Goal: Task Accomplishment & Management: Complete application form

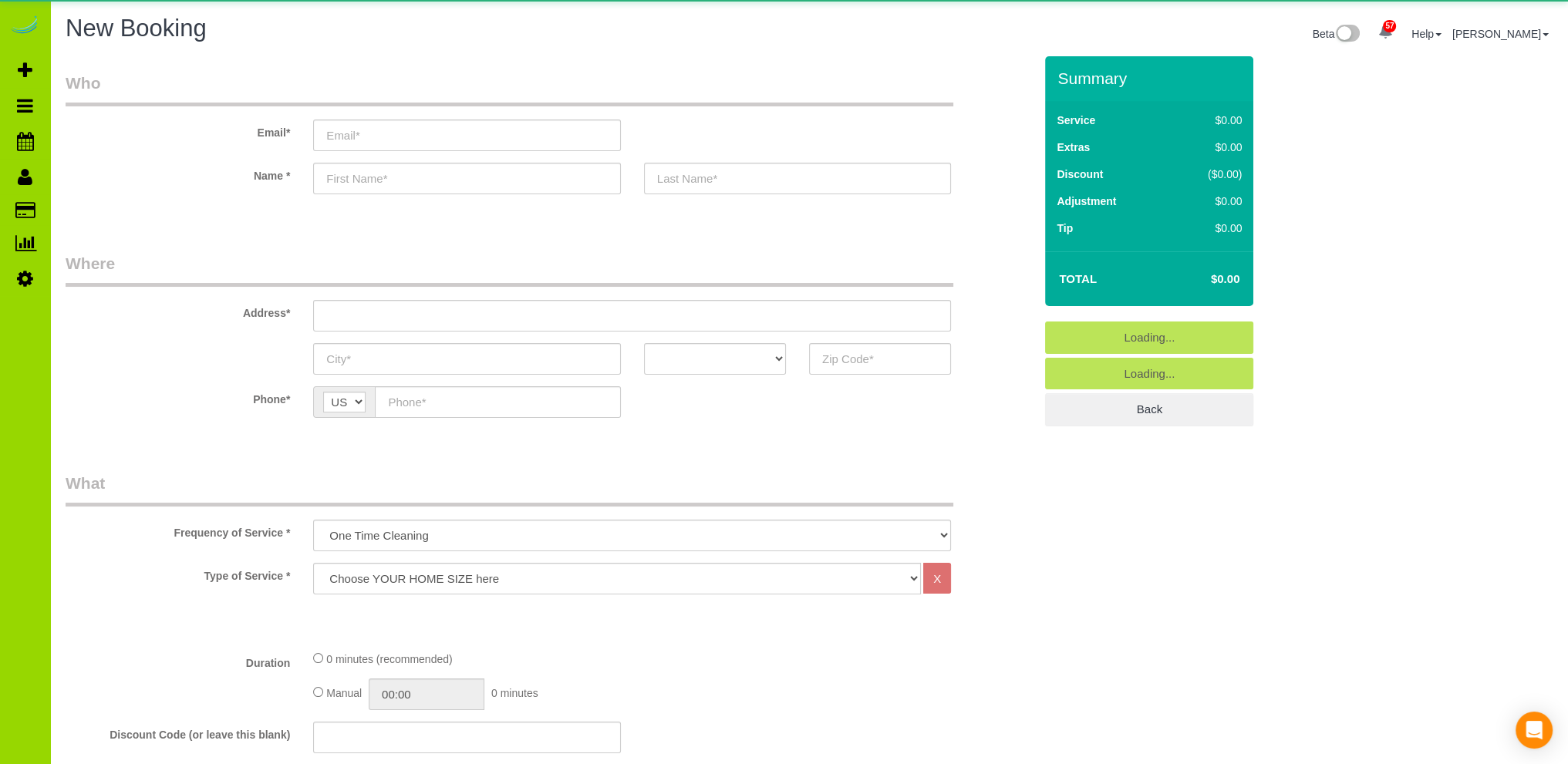
select select "object:1686"
click at [373, 175] on input "text" at bounding box center [466, 178] width 307 height 32
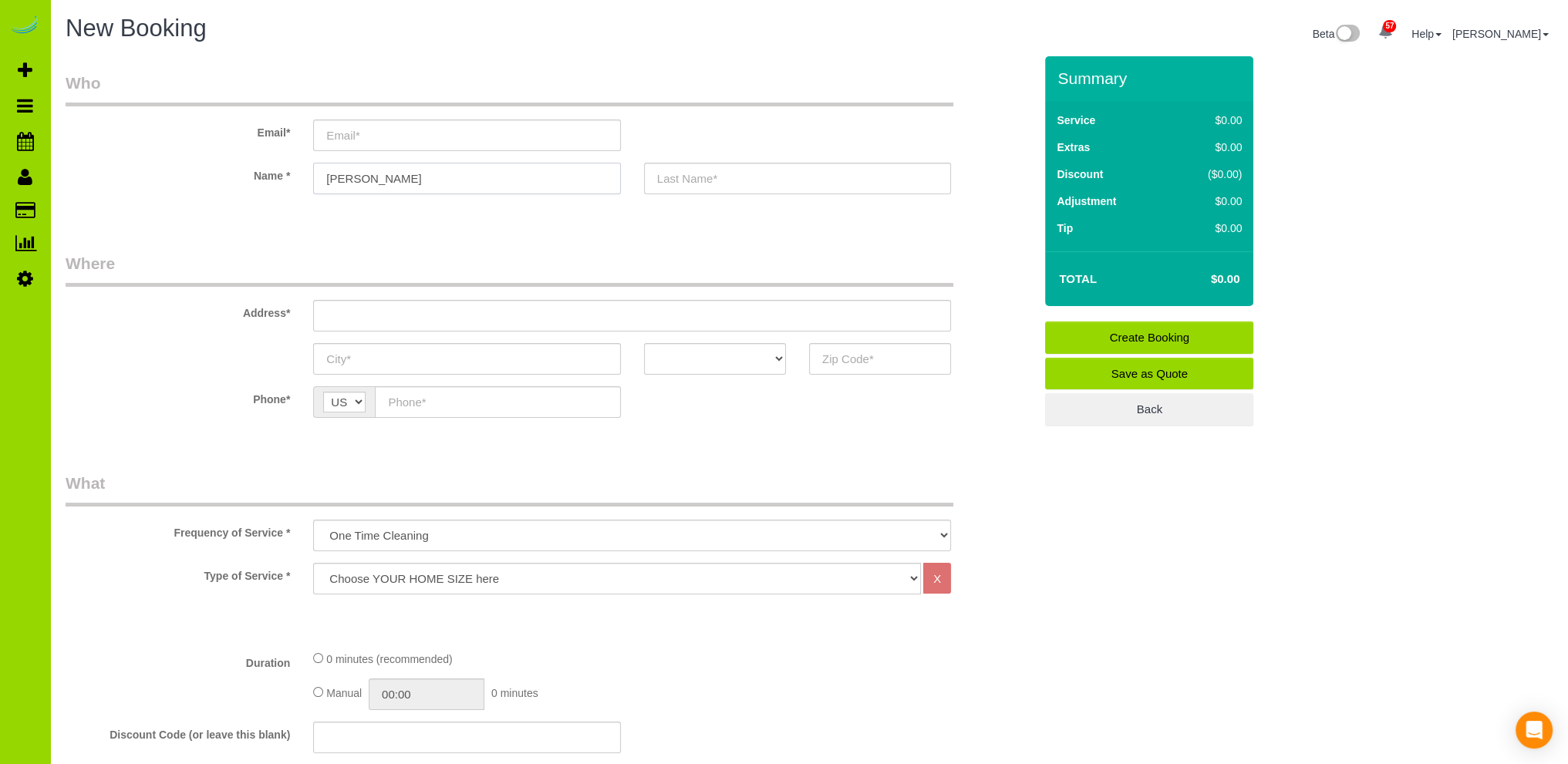
type input "[PERSON_NAME]"
click at [762, 178] on input "text" at bounding box center [798, 178] width 307 height 32
type input "F"
type input "[PERSON_NAME]"
click at [415, 400] on input "text" at bounding box center [497, 402] width 245 height 32
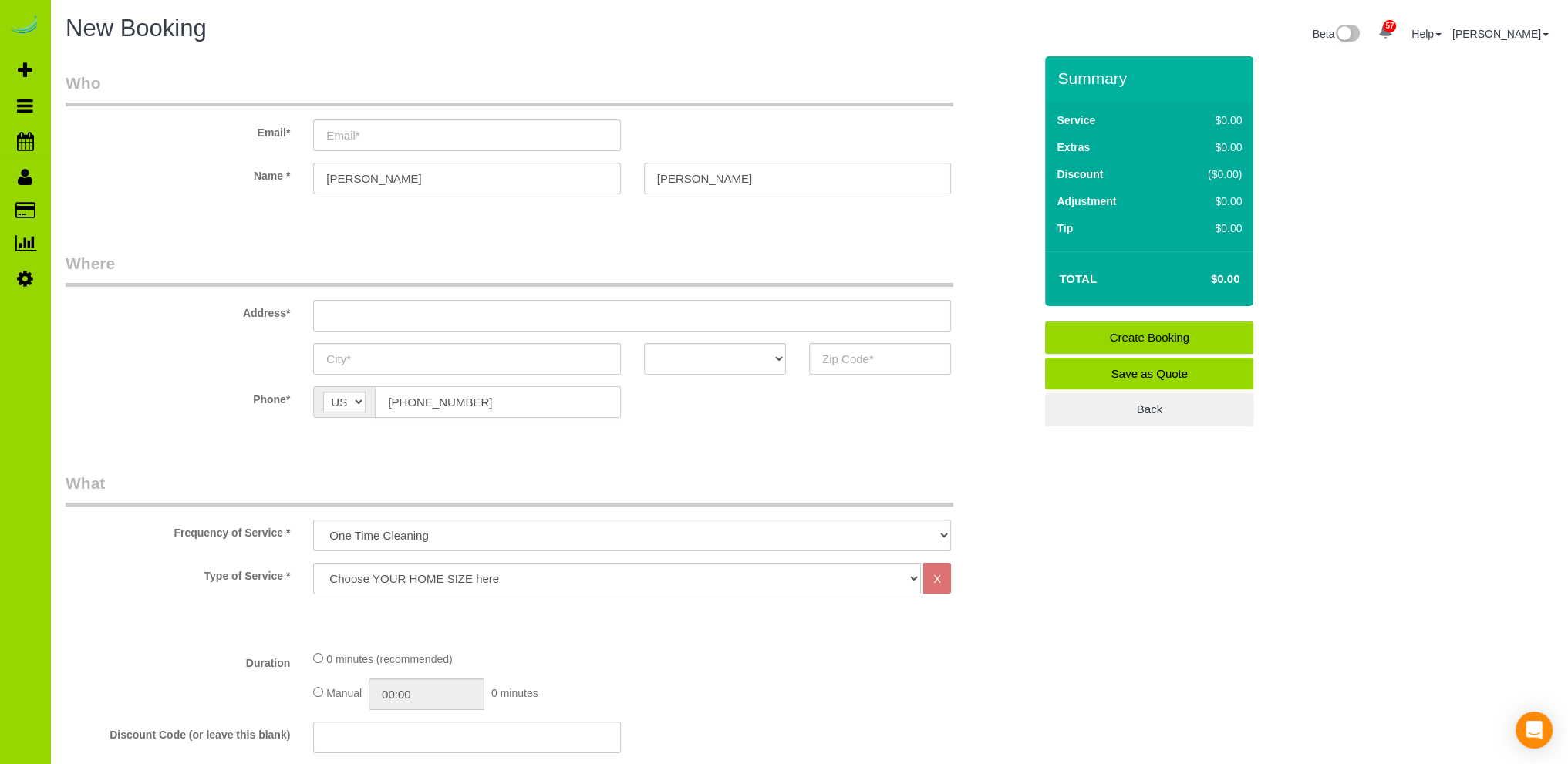
type input "[PHONE_NUMBER]"
click at [349, 137] on input "email" at bounding box center [466, 135] width 307 height 32
type input "[PERSON_NAME][EMAIL_ADDRESS][DOMAIN_NAME]"
click at [396, 308] on input "text" at bounding box center [631, 316] width 638 height 32
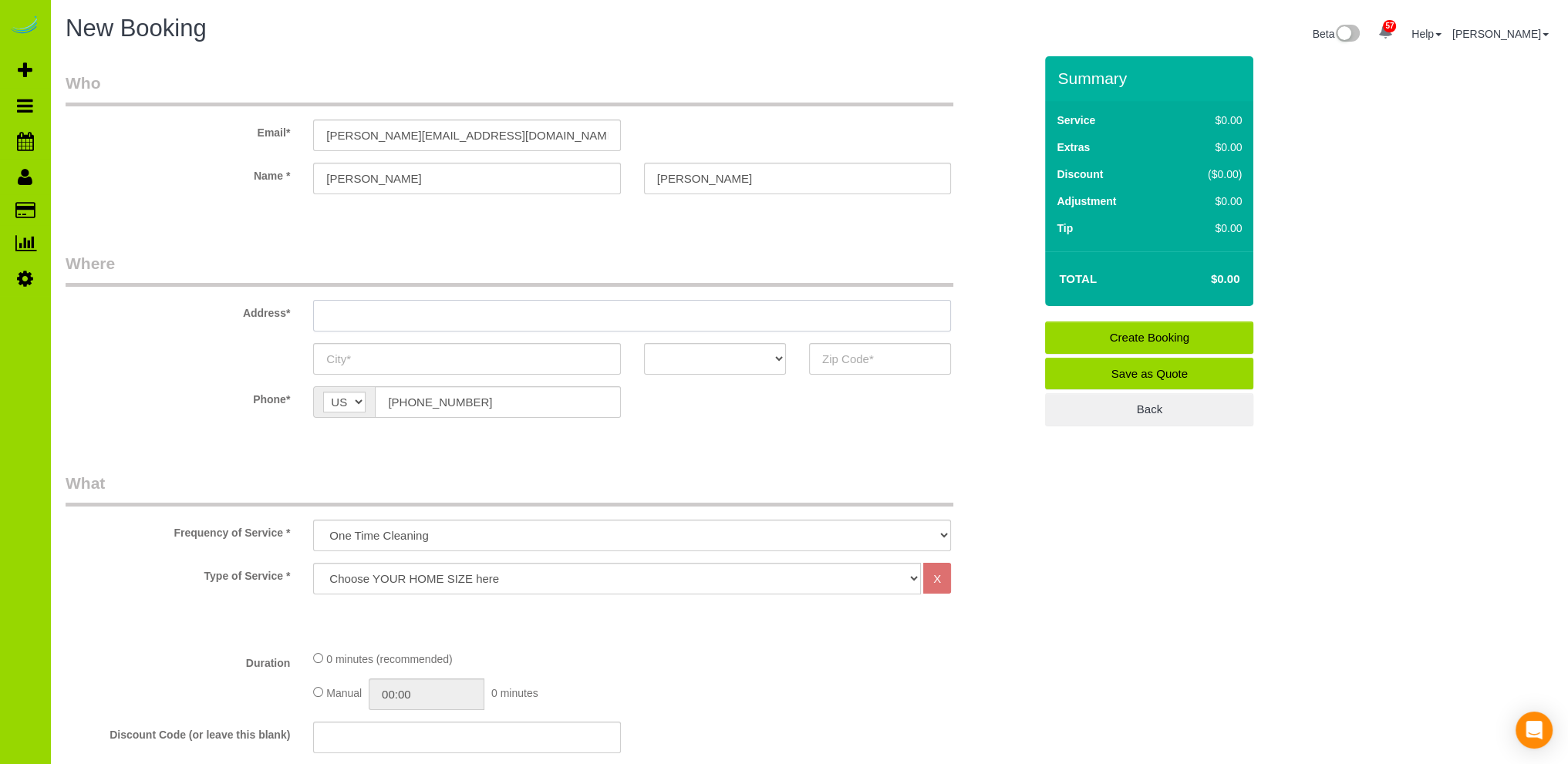
paste input "[STREET_ADDRESS]"
drag, startPoint x: 548, startPoint y: 314, endPoint x: 463, endPoint y: 310, distance: 85.1
click at [463, 310] on input "[STREET_ADDRESS]" at bounding box center [631, 316] width 638 height 32
type input "[STREET_ADDRESS]"
click at [408, 354] on input "text" at bounding box center [466, 359] width 307 height 32
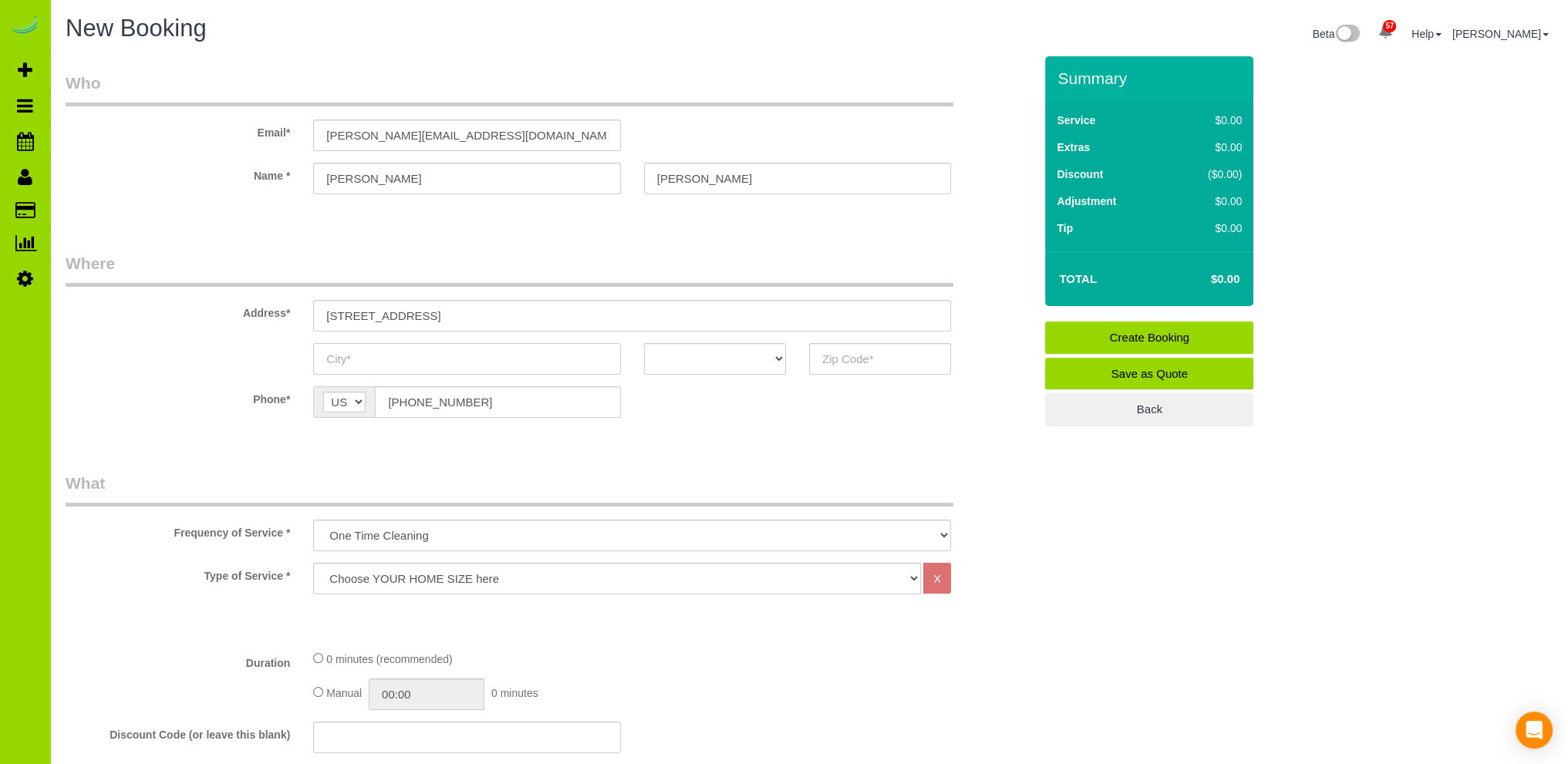
paste input "[GEOGRAPHIC_DATA]"
type input "[GEOGRAPHIC_DATA]"
click at [694, 357] on select "AK AL AR AZ CA CO CT DC DE [GEOGRAPHIC_DATA] [GEOGRAPHIC_DATA] HI IA ID IL IN K…" at bounding box center [715, 359] width 142 height 32
select select "CO"
click at [644, 343] on select "AK AL AR AZ CA CO CT DC DE [GEOGRAPHIC_DATA] [GEOGRAPHIC_DATA] HI IA ID IL IN K…" at bounding box center [715, 359] width 142 height 32
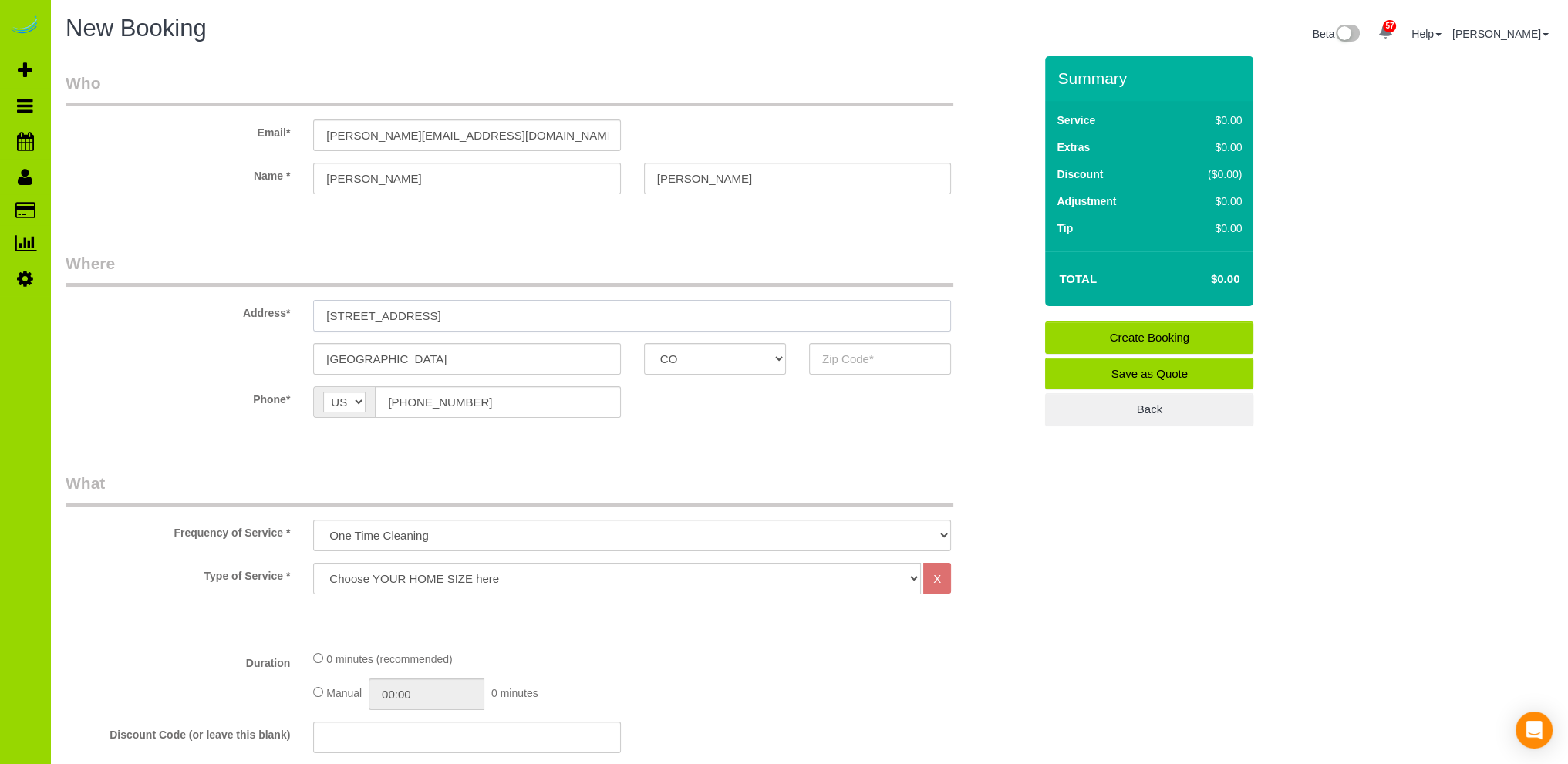
click at [532, 312] on input "[STREET_ADDRESS]" at bounding box center [631, 316] width 638 height 32
type input "[STREET_ADDRESS]"
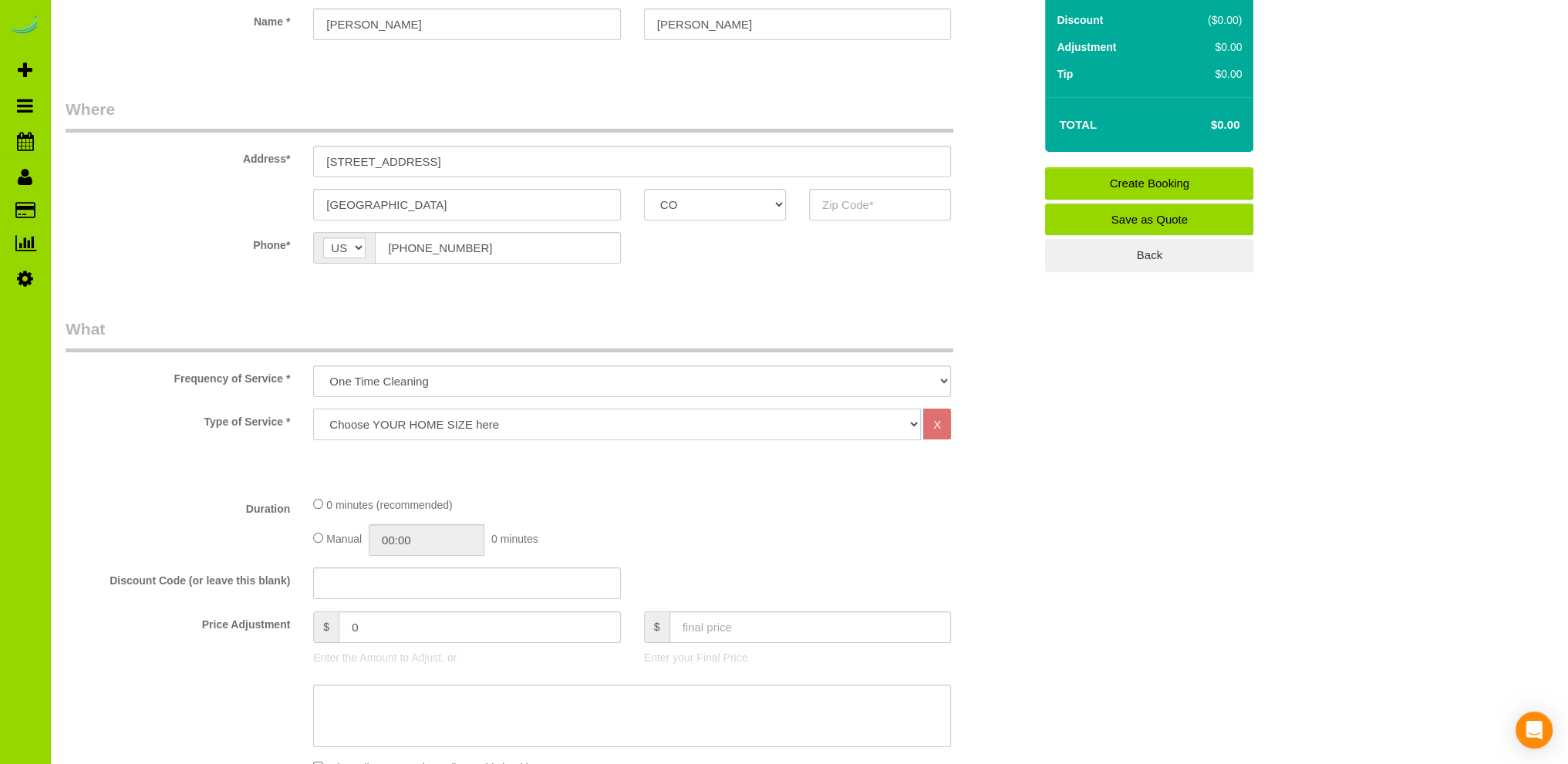
click at [482, 414] on select "Choose YOUR HOME SIZE here Hourly Cleaning 1 - 999 square feet 1,000 - 1,299 sq…" at bounding box center [616, 424] width 607 height 32
select select "40"
click at [313, 408] on select "Choose YOUR HOME SIZE here Hourly Cleaning 1 - 999 square feet 1,000 - 1,299 sq…" at bounding box center [616, 424] width 607 height 32
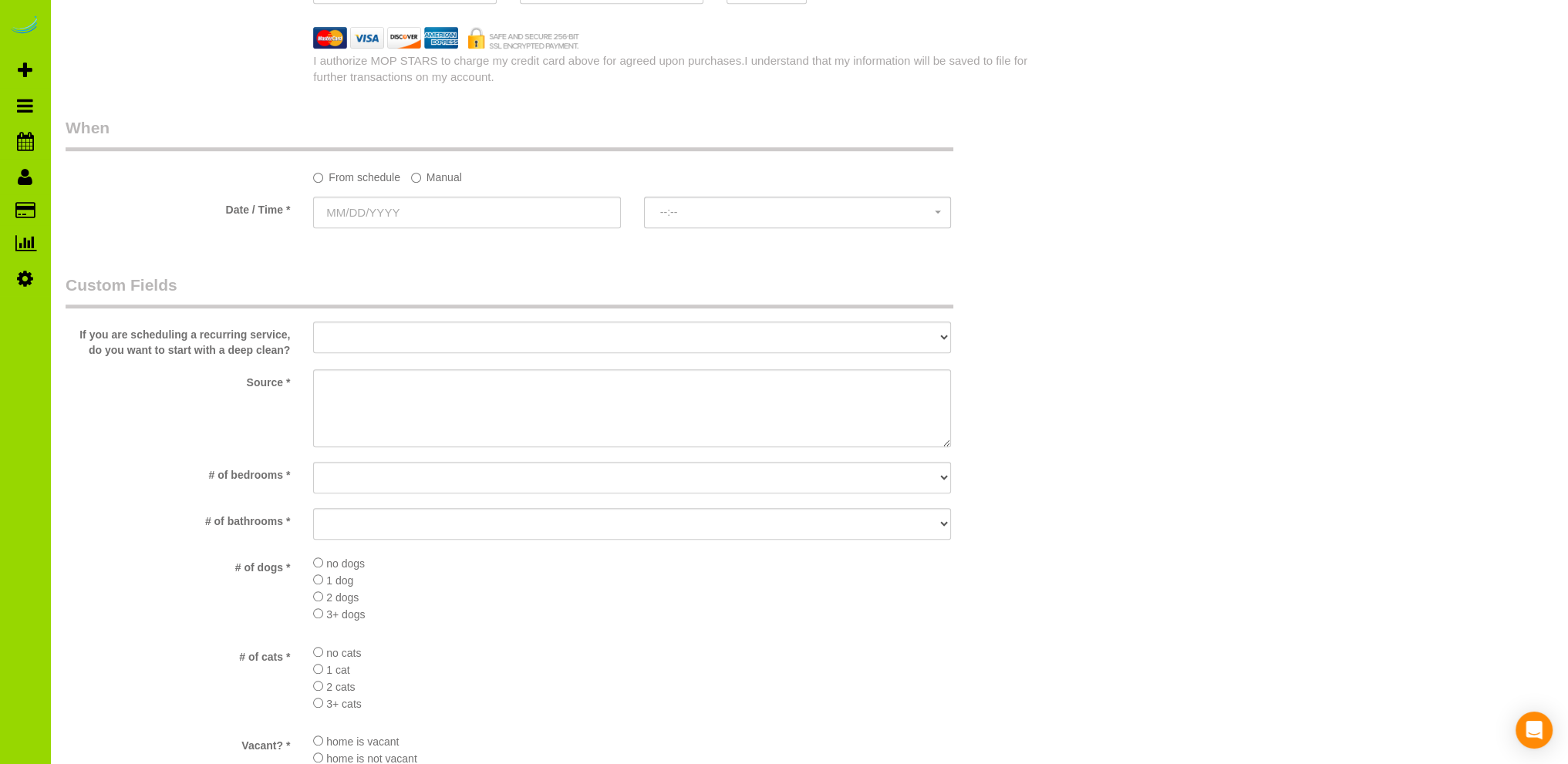
scroll to position [1388, 0]
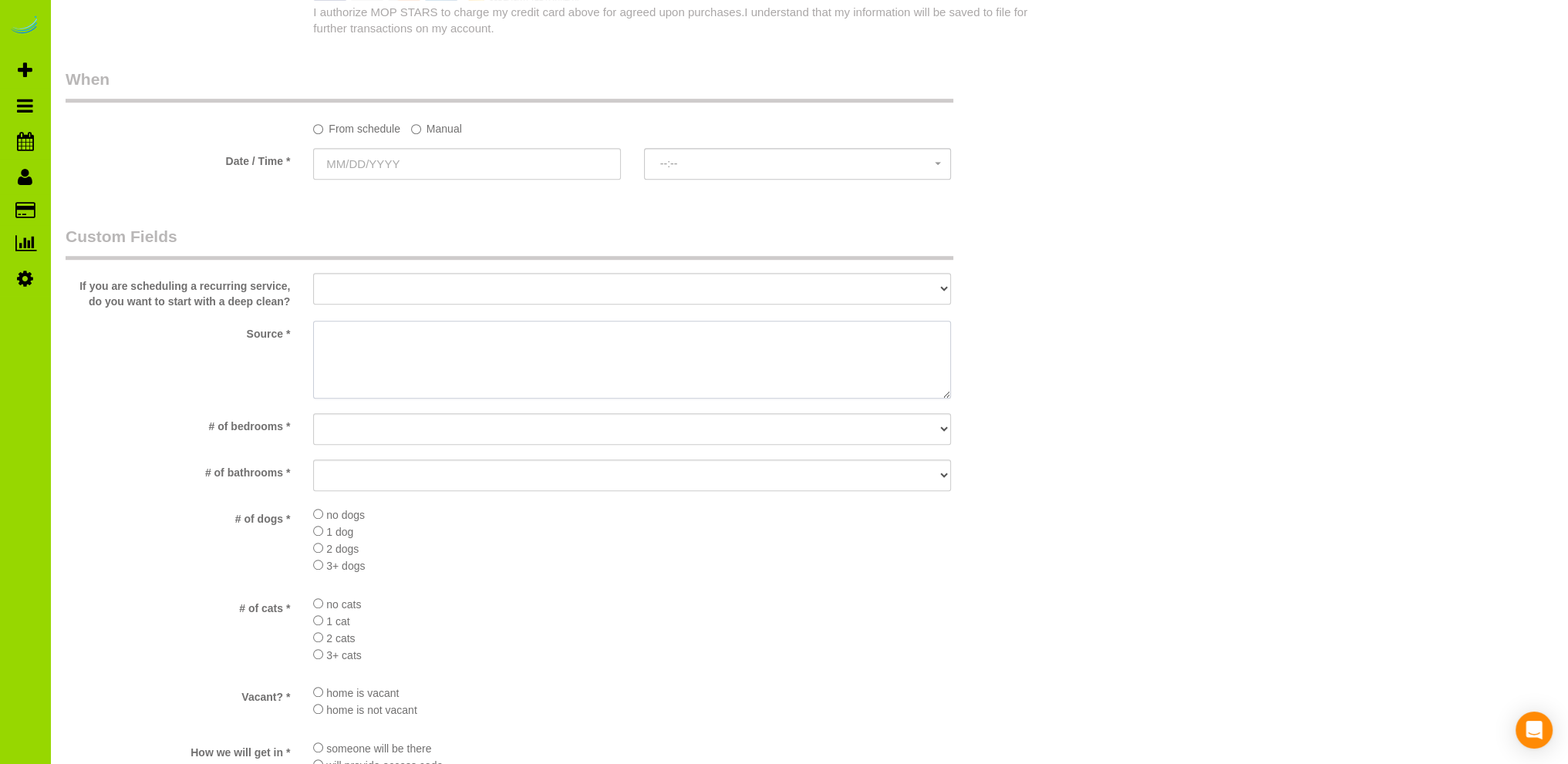
click at [396, 348] on textarea at bounding box center [631, 360] width 638 height 79
type textarea "Email Campaign. Realtor"
click at [345, 425] on select "No bedrooms 1 bedroom 2 bedrooms 3 bedrooms 4 bedrooms 5 bedrooms 6 bedrooms 7 …" at bounding box center [631, 429] width 638 height 32
select select "number:5"
click at [313, 414] on select "No bedrooms 1 bedroom 2 bedrooms 3 bedrooms 4 bedrooms 5 bedrooms 6 bedrooms 7 …" at bounding box center [631, 429] width 638 height 32
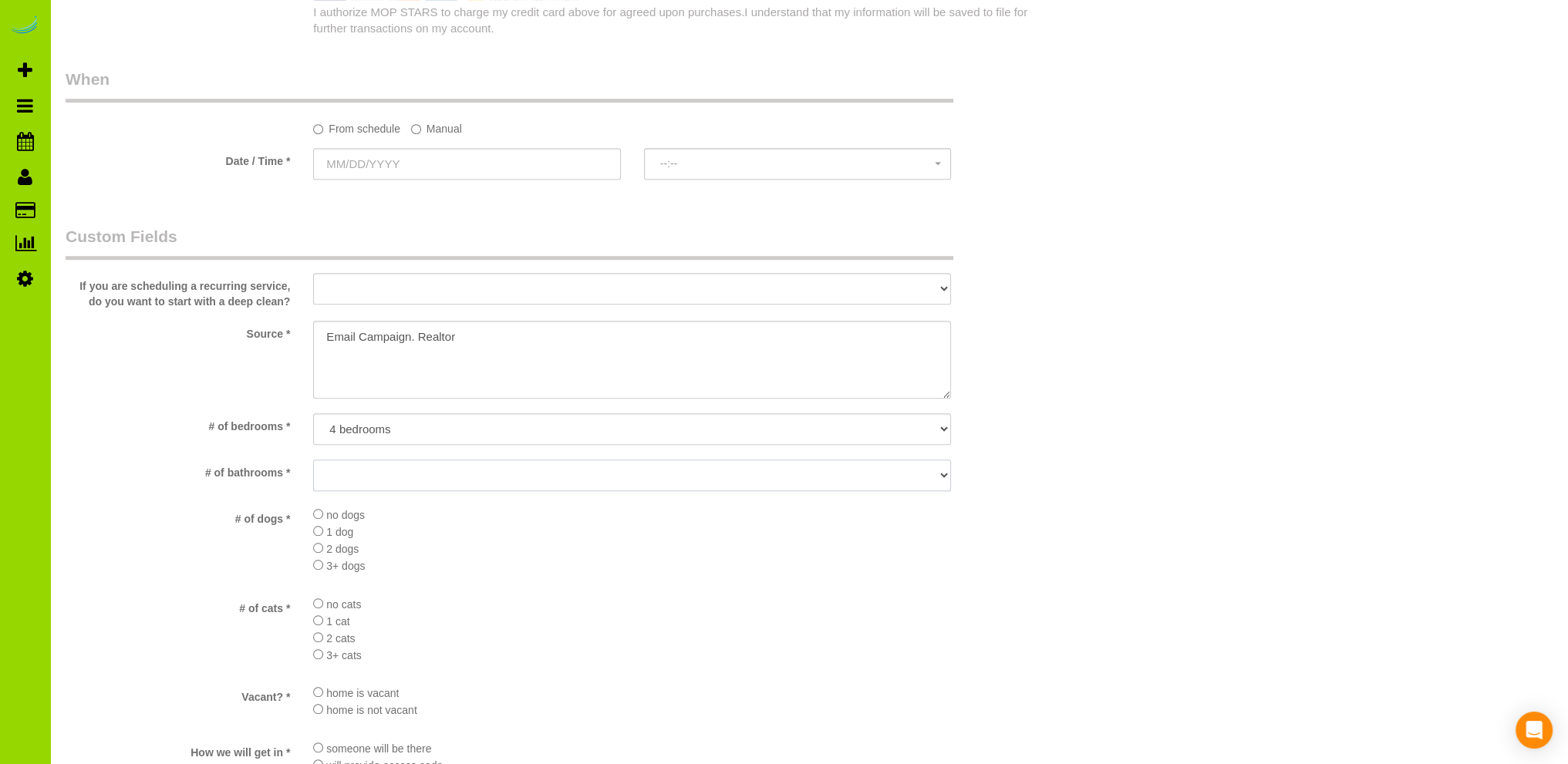
click at [358, 475] on select "No bathrooms 1 bathrooms 1.5 bathrooms 2 bathrooms 2.5 bathrooms 3 bathrooms 3.…" at bounding box center [631, 475] width 638 height 32
select select "number:15"
click at [313, 460] on select "No bathrooms 1 bathrooms 1.5 bathrooms 2 bathrooms 2.5 bathrooms 3 bathrooms 3.…" at bounding box center [631, 475] width 638 height 32
click at [490, 567] on li "3+ dogs" at bounding box center [631, 564] width 638 height 17
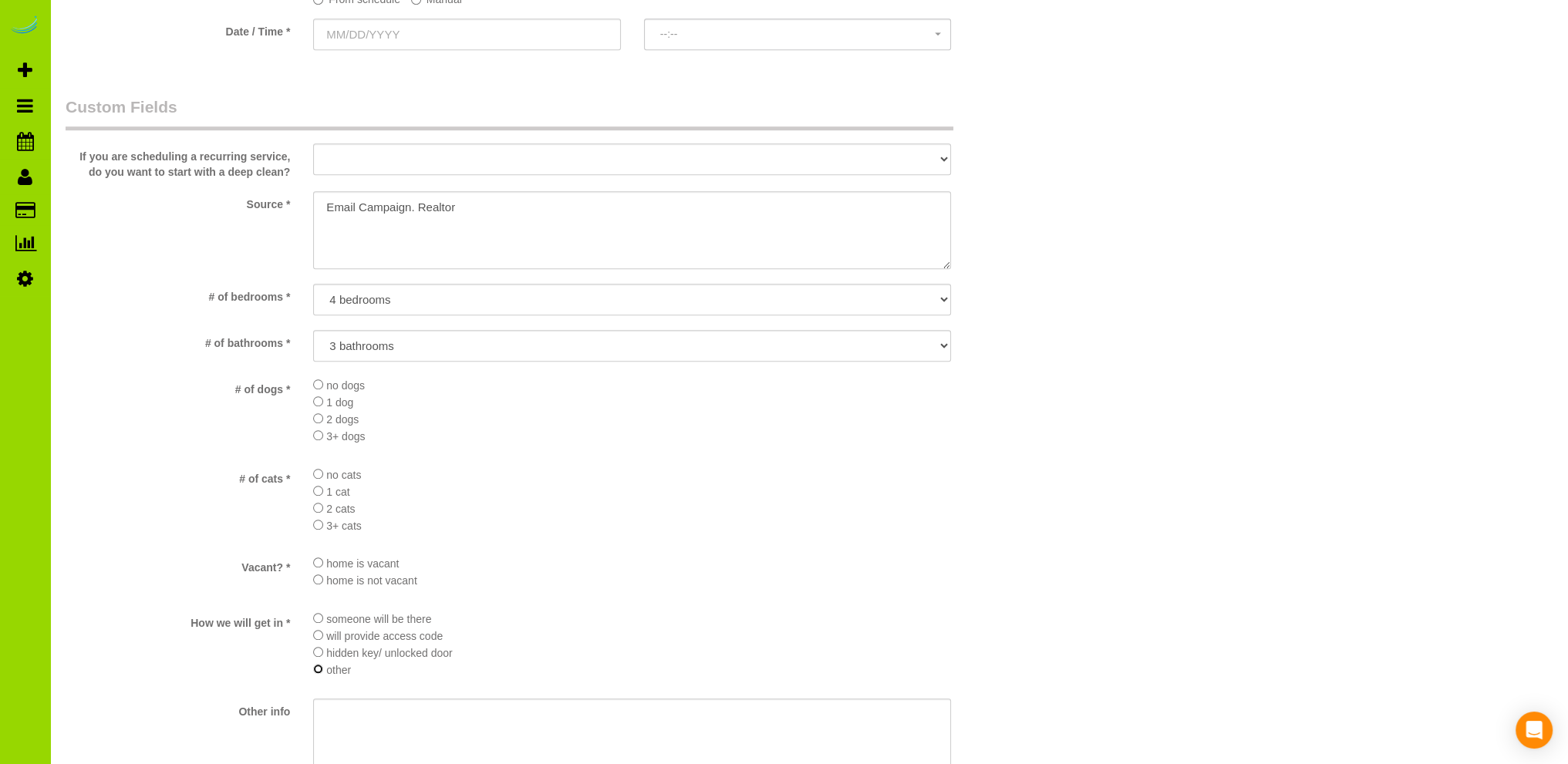
scroll to position [1548, 0]
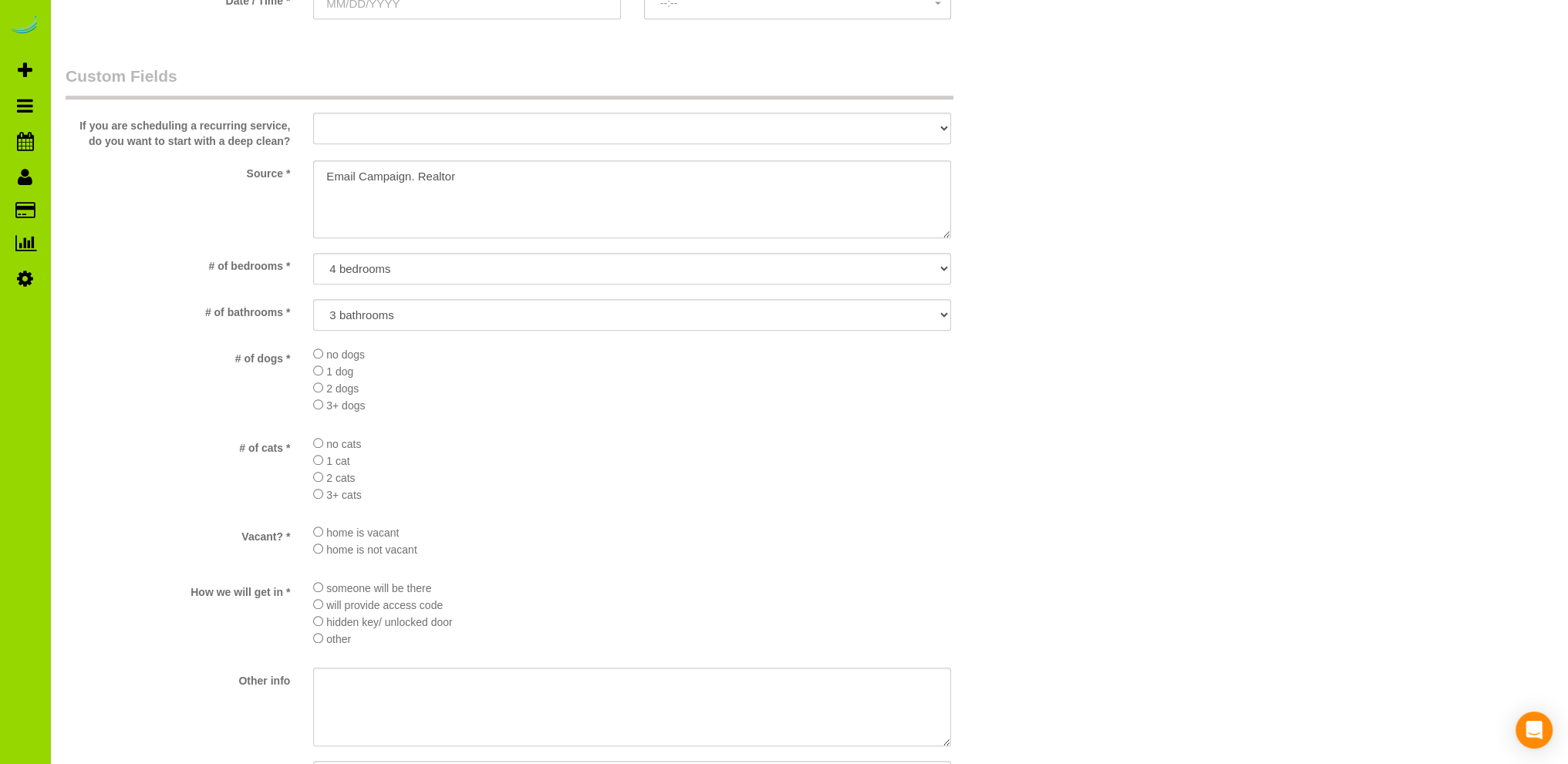
click at [536, 468] on li "1 cat" at bounding box center [631, 460] width 638 height 17
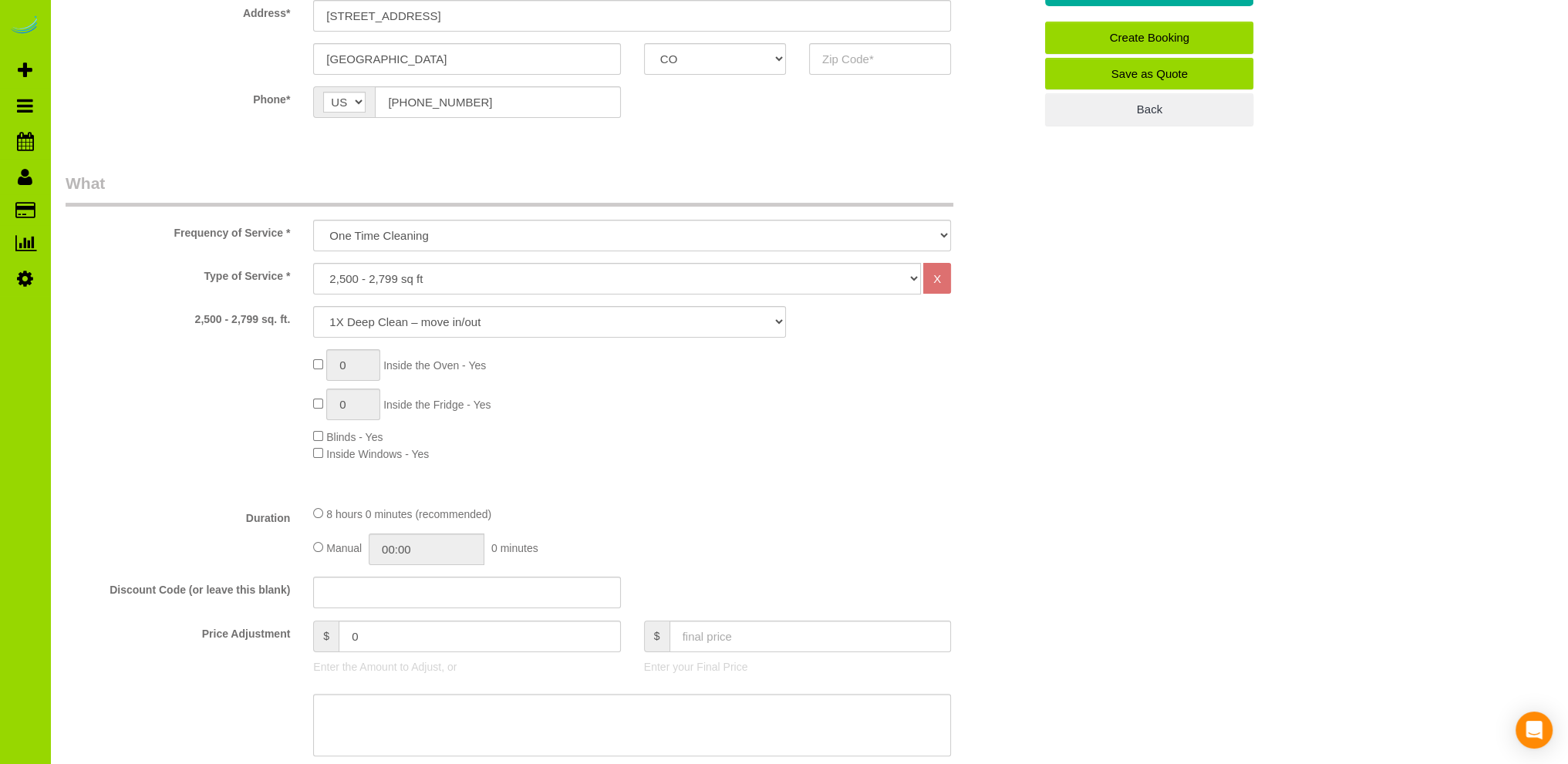
scroll to position [0, 0]
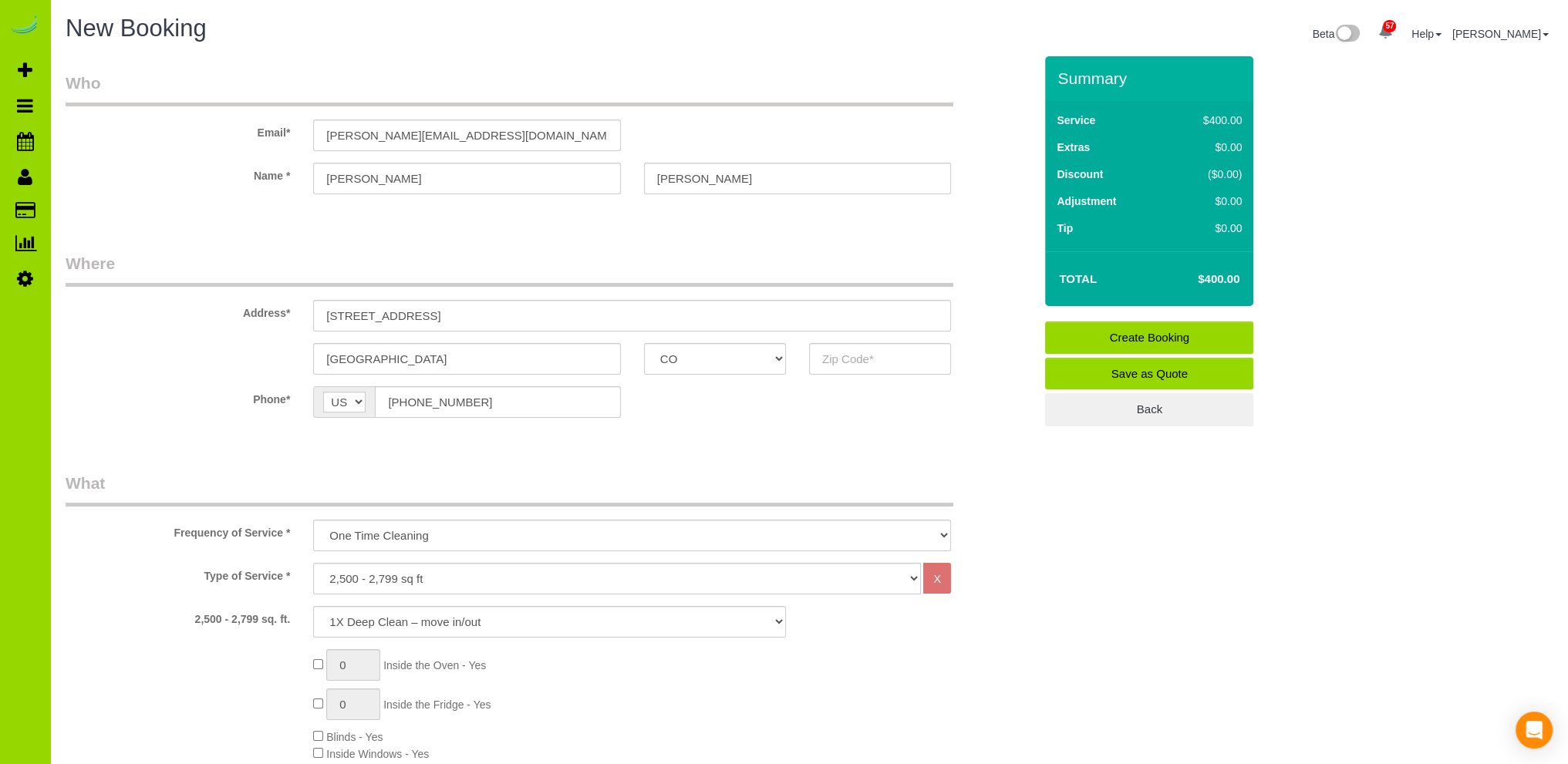
drag, startPoint x: 487, startPoint y: 223, endPoint x: 474, endPoint y: 222, distance: 13.0
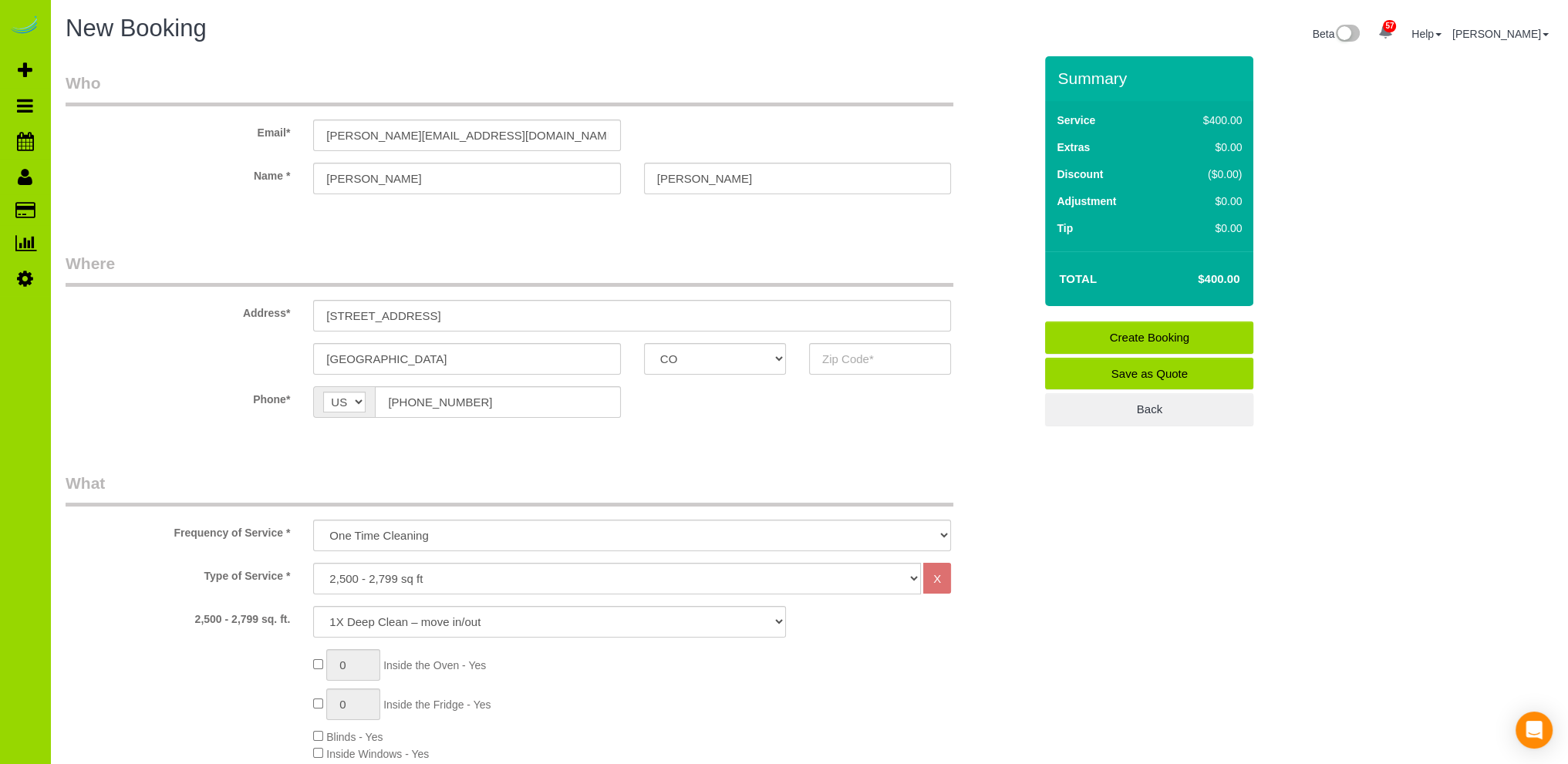
click at [716, 394] on div "Phone* AF AL DZ AD AO AI AQ AG AR AM AW AU AT AZ BS BH BD BB BY BE BZ BJ BM BT …" at bounding box center [549, 402] width 991 height 32
click at [862, 353] on input "text" at bounding box center [880, 359] width 142 height 32
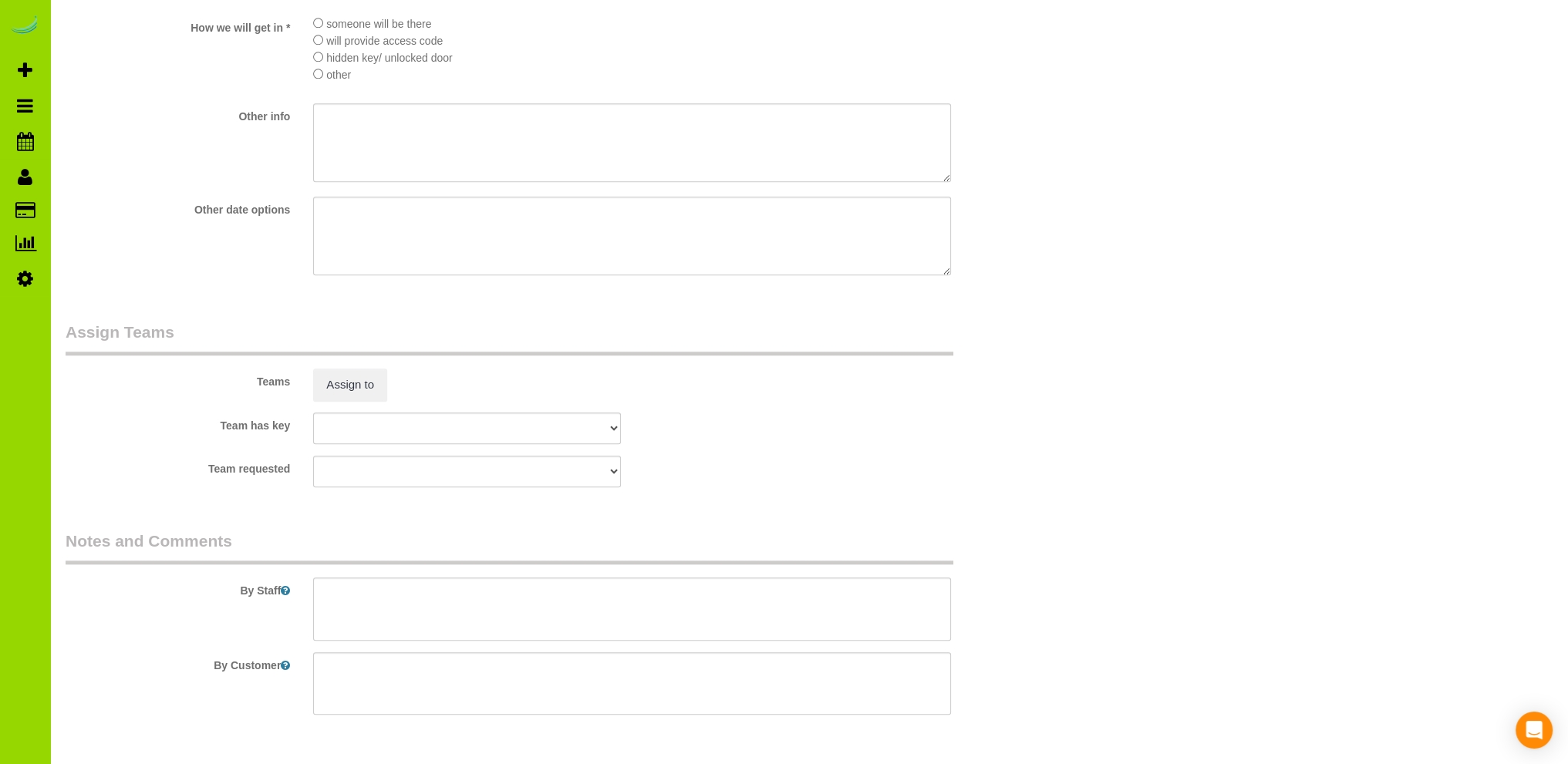
scroll to position [2165, 0]
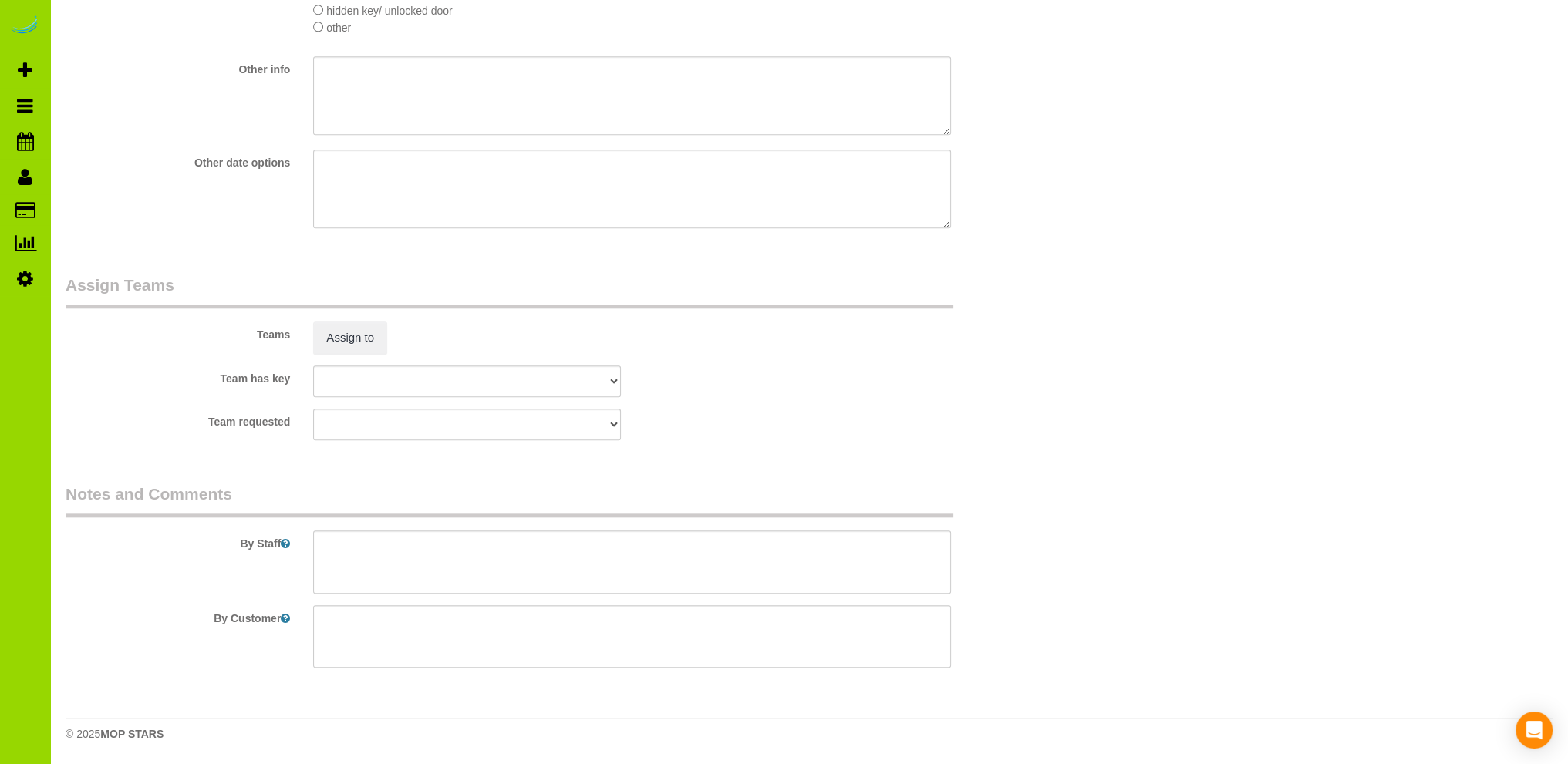
type input "80126"
click at [355, 540] on textarea at bounding box center [631, 562] width 638 height 63
click at [383, 555] on textarea at bounding box center [631, 562] width 638 height 63
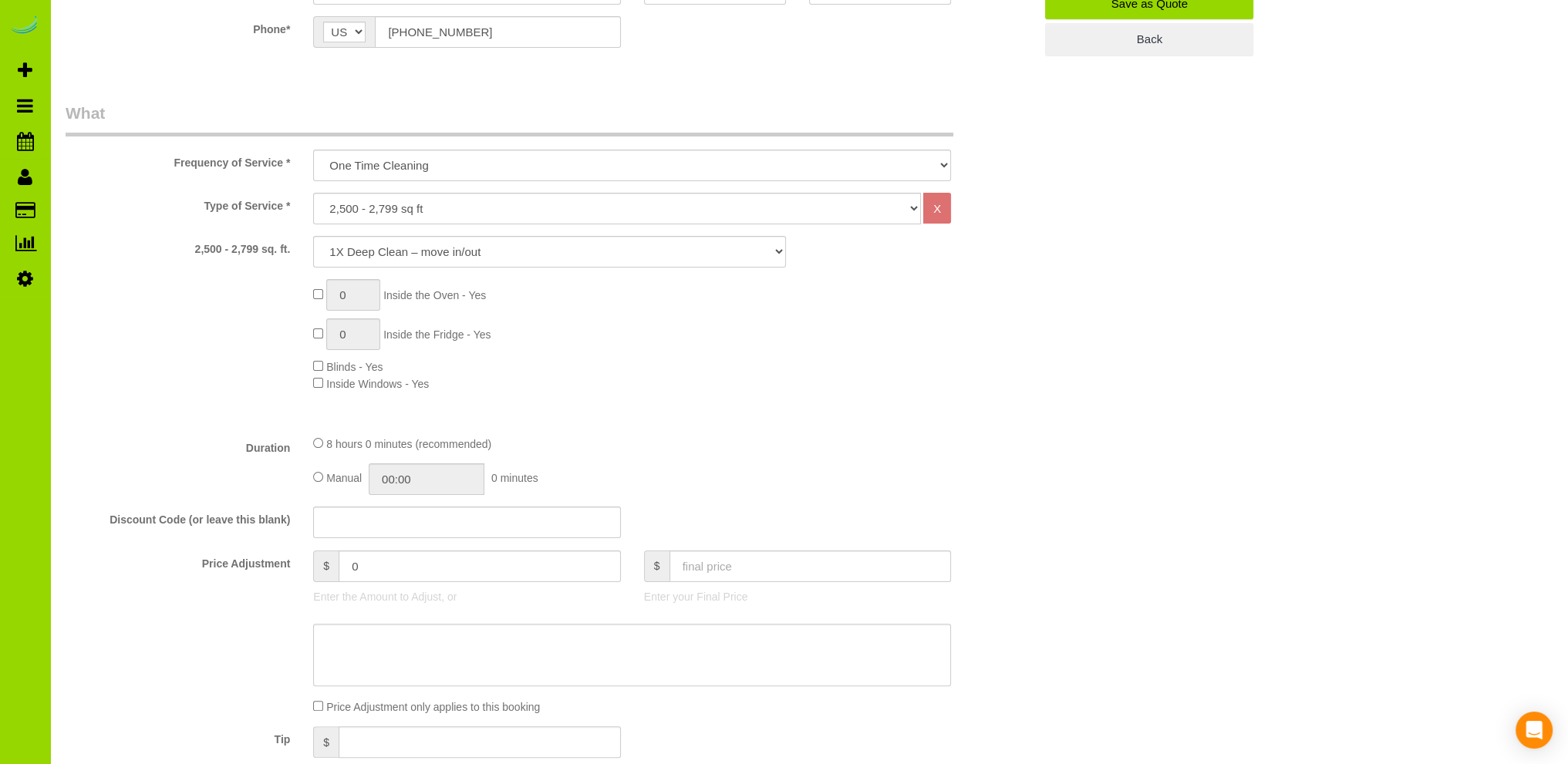
scroll to position [161, 0]
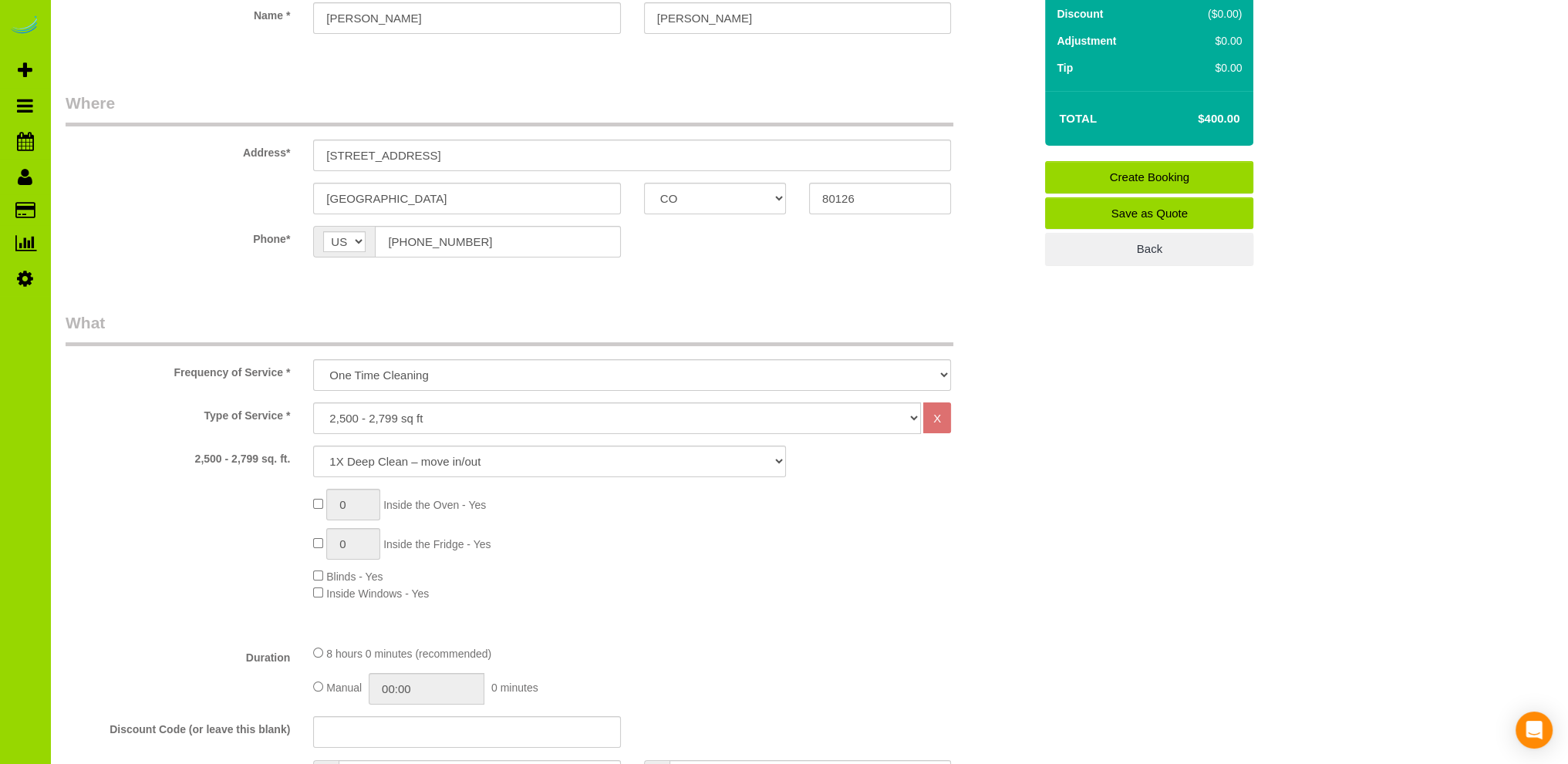
type textarea "- Sale Ready. - He thinks including some finished basement."
click at [416, 460] on select "1X Deep Clean – move in/out 1X Deep Clean – sale ready 1X Deep Clean – other 1X…" at bounding box center [549, 462] width 473 height 32
select select "2"
click at [313, 446] on select "1X Deep Clean – move in/out 1X Deep Clean – sale ready 1X Deep Clean – other 1X…" at bounding box center [549, 462] width 473 height 32
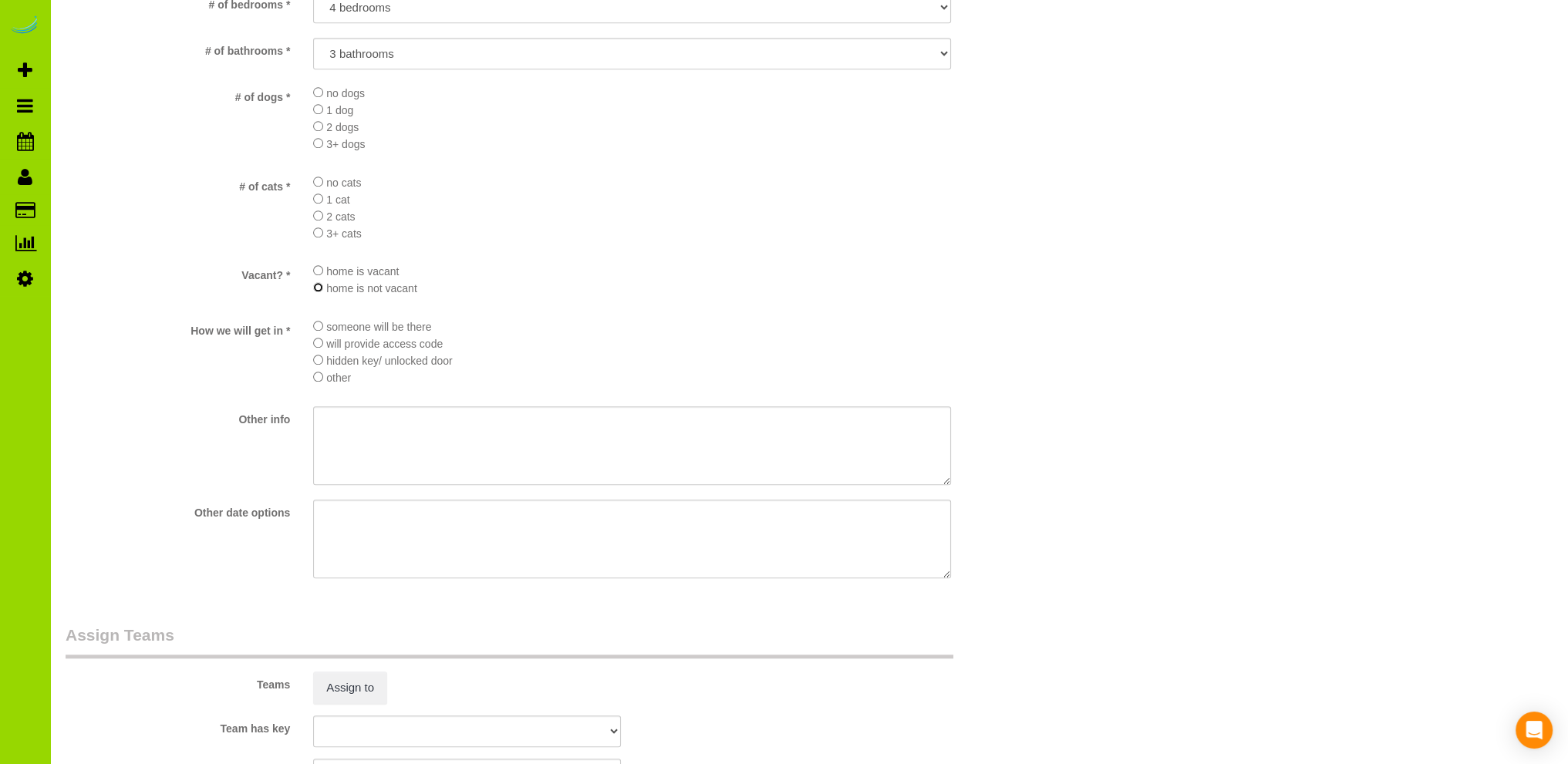
scroll to position [2165, 0]
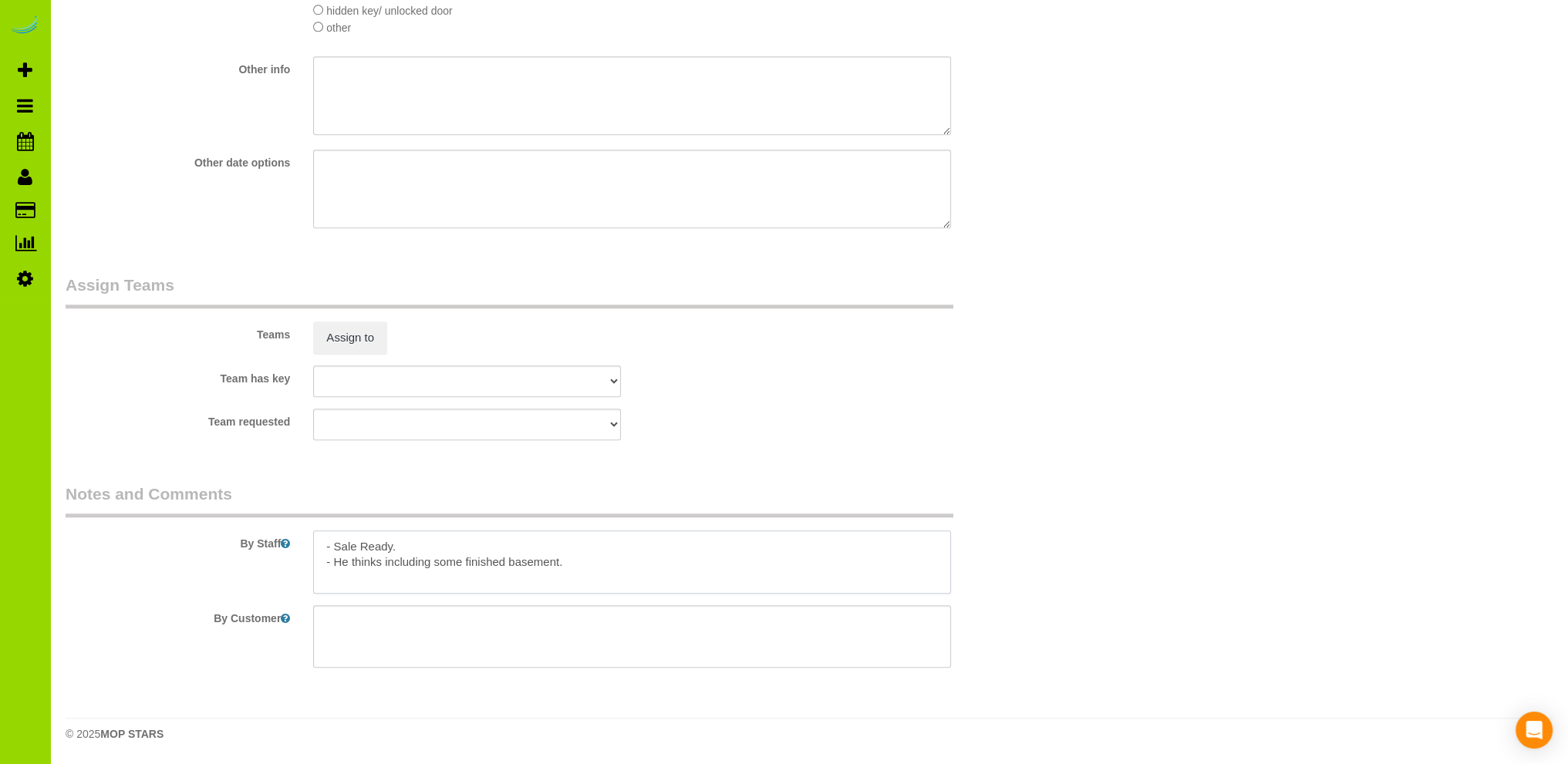
click at [410, 546] on textarea at bounding box center [631, 562] width 638 height 63
click at [463, 575] on textarea at bounding box center [631, 562] width 638 height 63
click at [589, 576] on textarea at bounding box center [631, 562] width 638 height 63
click at [689, 567] on textarea at bounding box center [631, 562] width 638 height 63
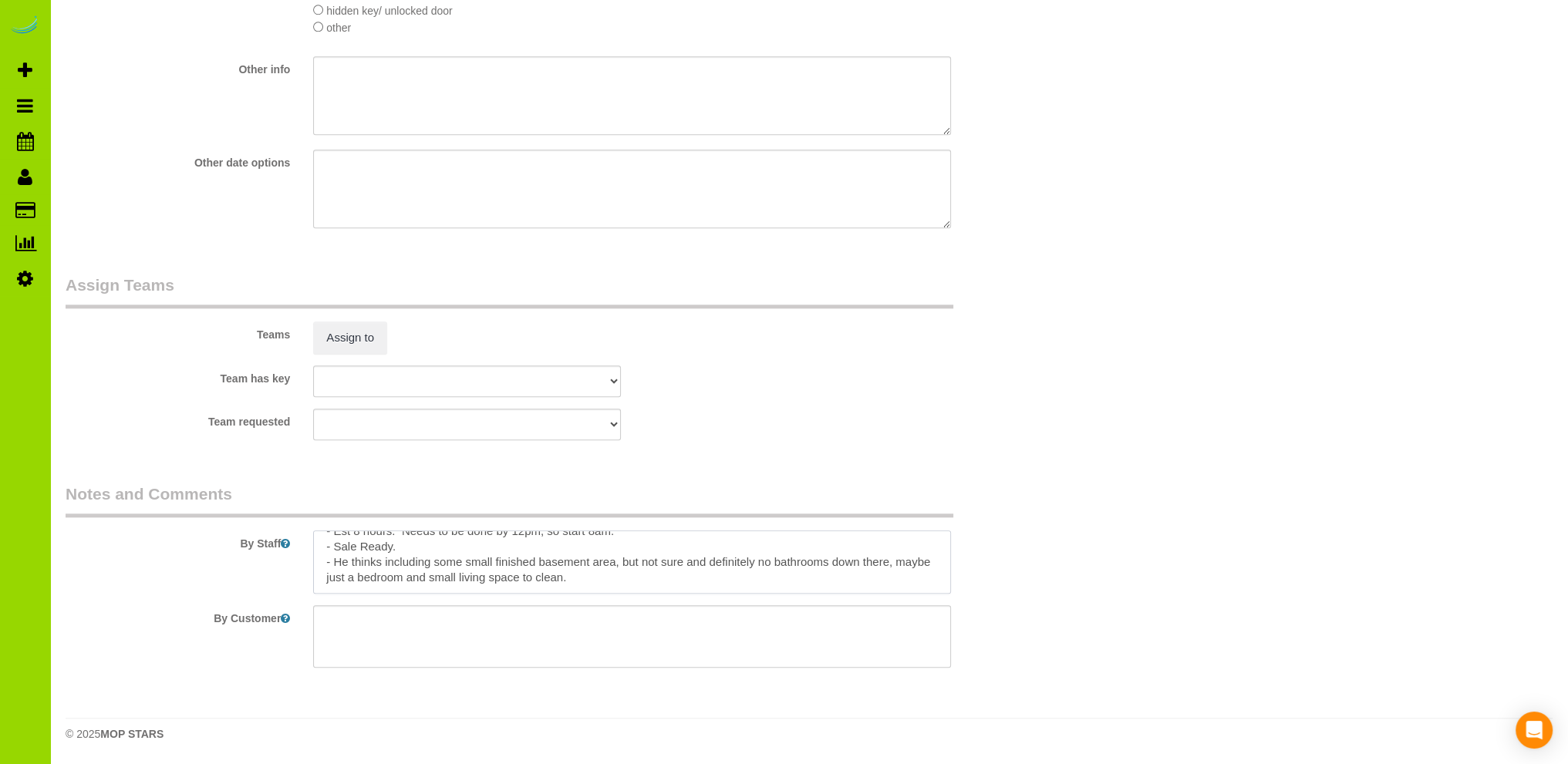
click at [671, 574] on textarea at bounding box center [631, 562] width 638 height 63
click at [661, 555] on textarea at bounding box center [631, 562] width 638 height 63
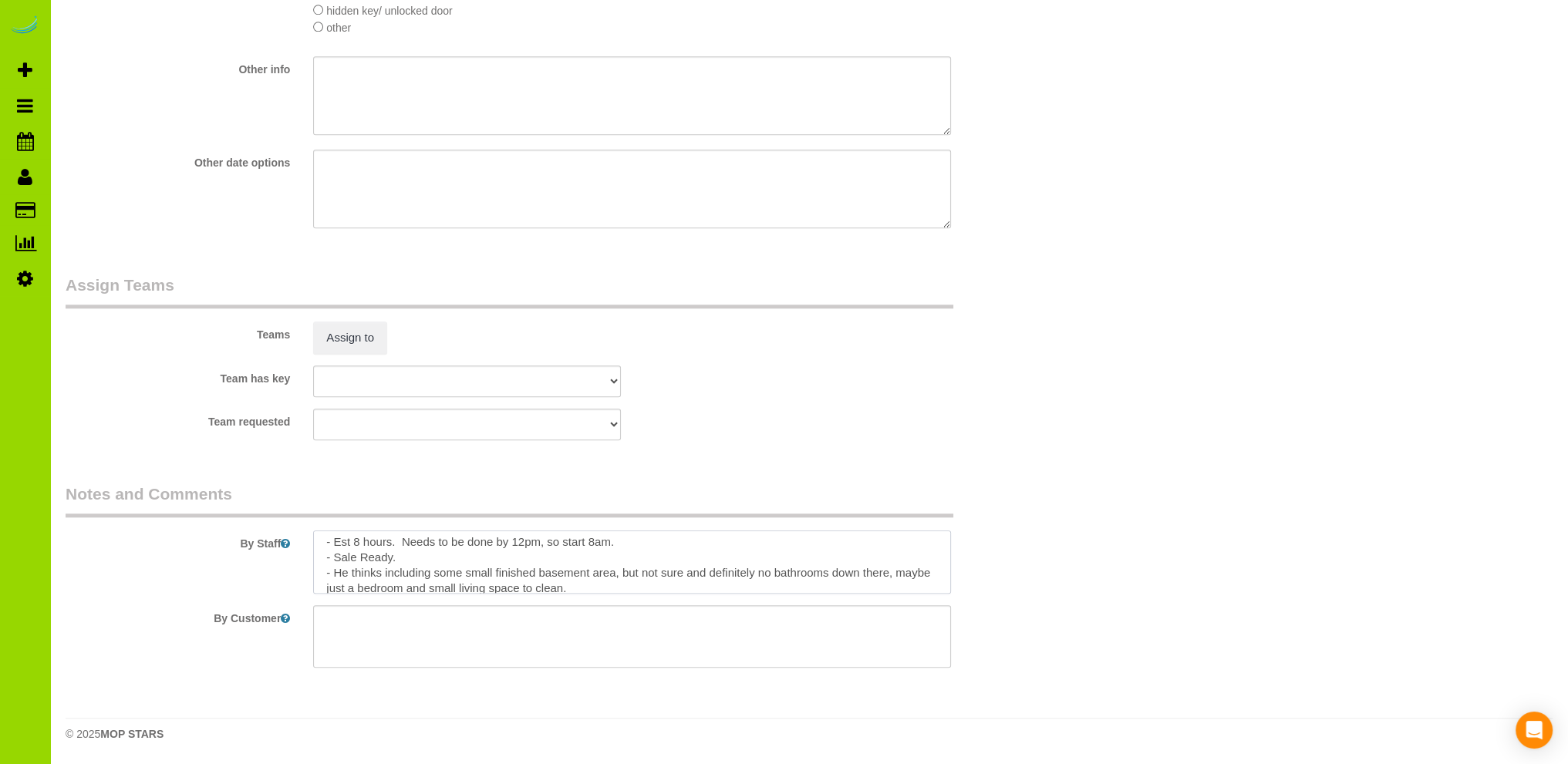
scroll to position [0, 0]
click at [419, 556] on textarea at bounding box center [631, 562] width 638 height 63
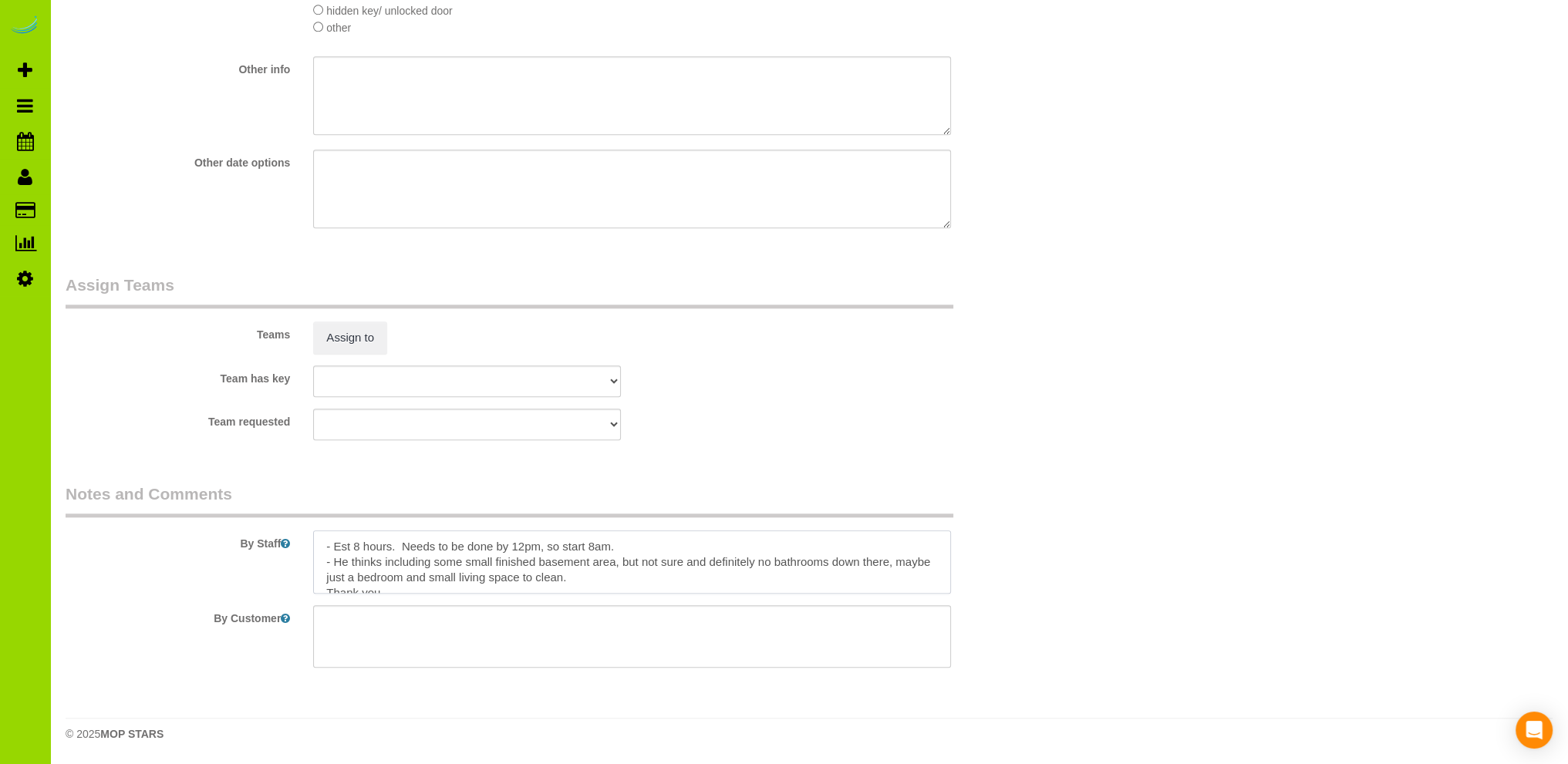
type textarea "- Est 8 hours. Needs to be done by 12pm, so start 8am. - He thinks including so…"
click at [767, 405] on sui-booking-teams "Teams Assign to Team has key [GEOGRAPHIC_DATA][PERSON_NAME] ANGEL [GEOGRAPHIC_D…" at bounding box center [549, 357] width 968 height 166
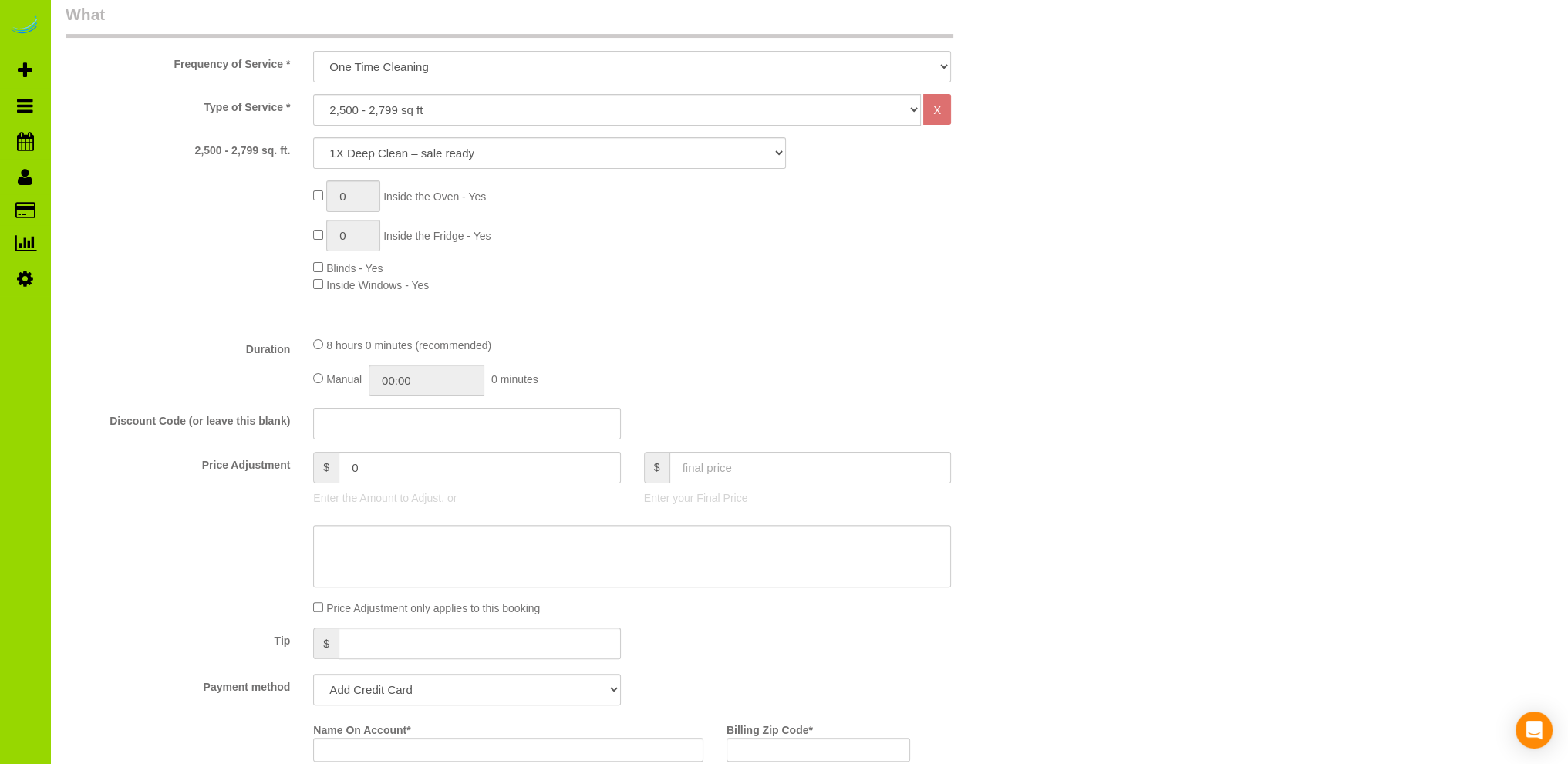
scroll to position [314, 0]
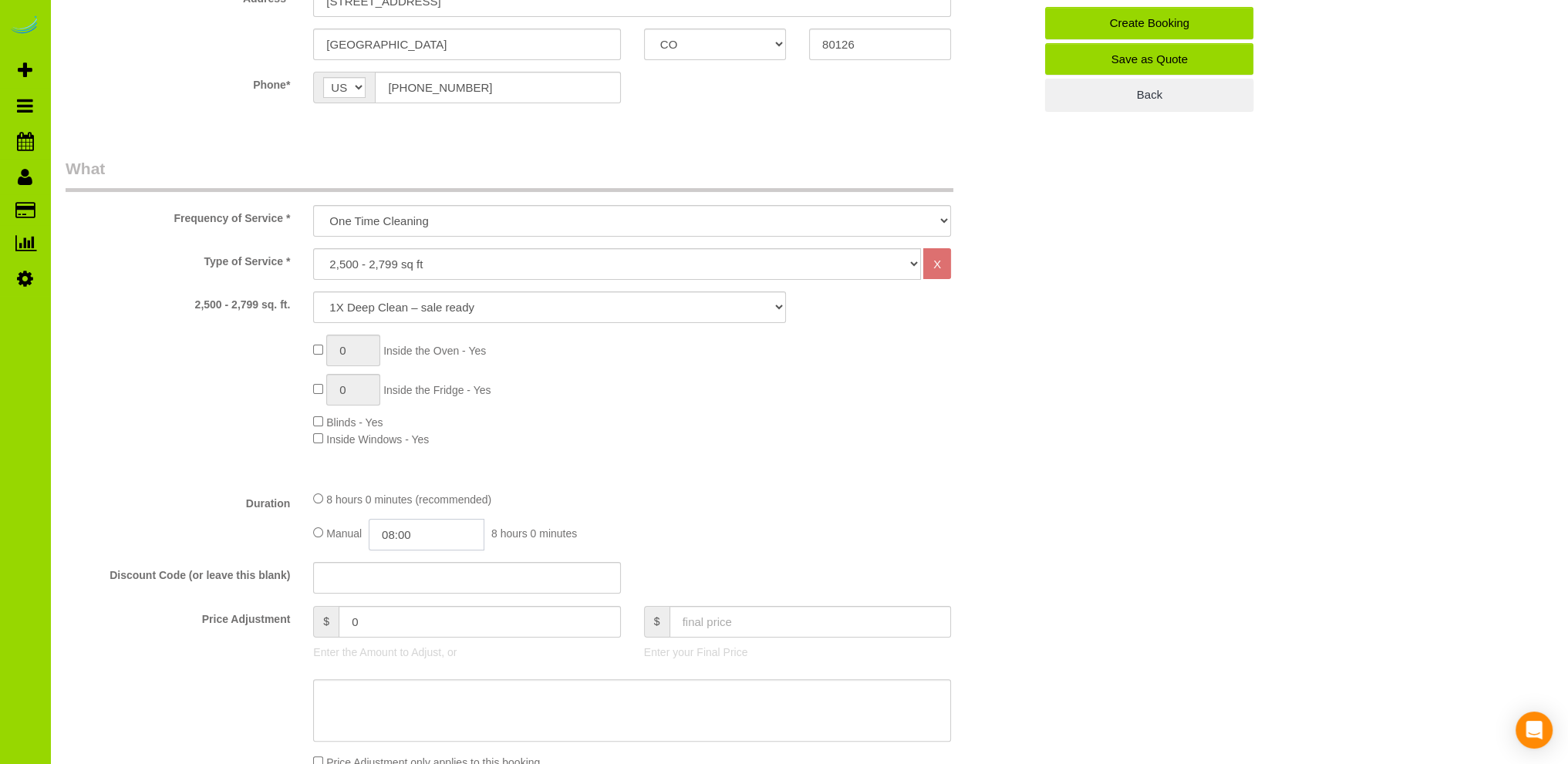
click at [395, 530] on input "08:00" at bounding box center [426, 535] width 115 height 32
type input "04:00"
click at [392, 608] on li "04:00" at bounding box center [410, 606] width 68 height 20
click at [637, 470] on div "Type of Service * Choose YOUR HOME SIZE here Hourly Cleaning 1 - 999 square fee…" at bounding box center [549, 363] width 968 height 230
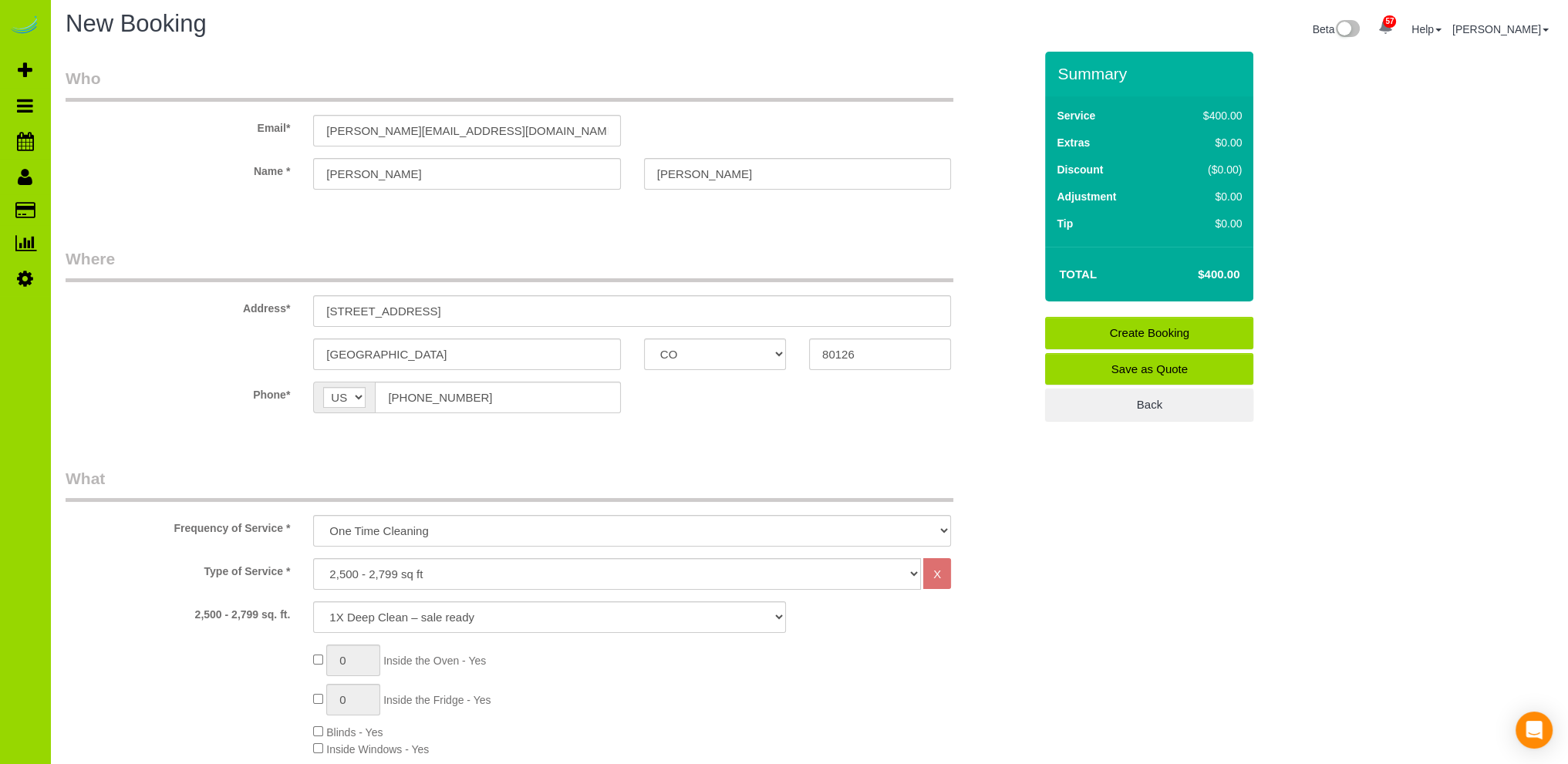
scroll to position [0, 0]
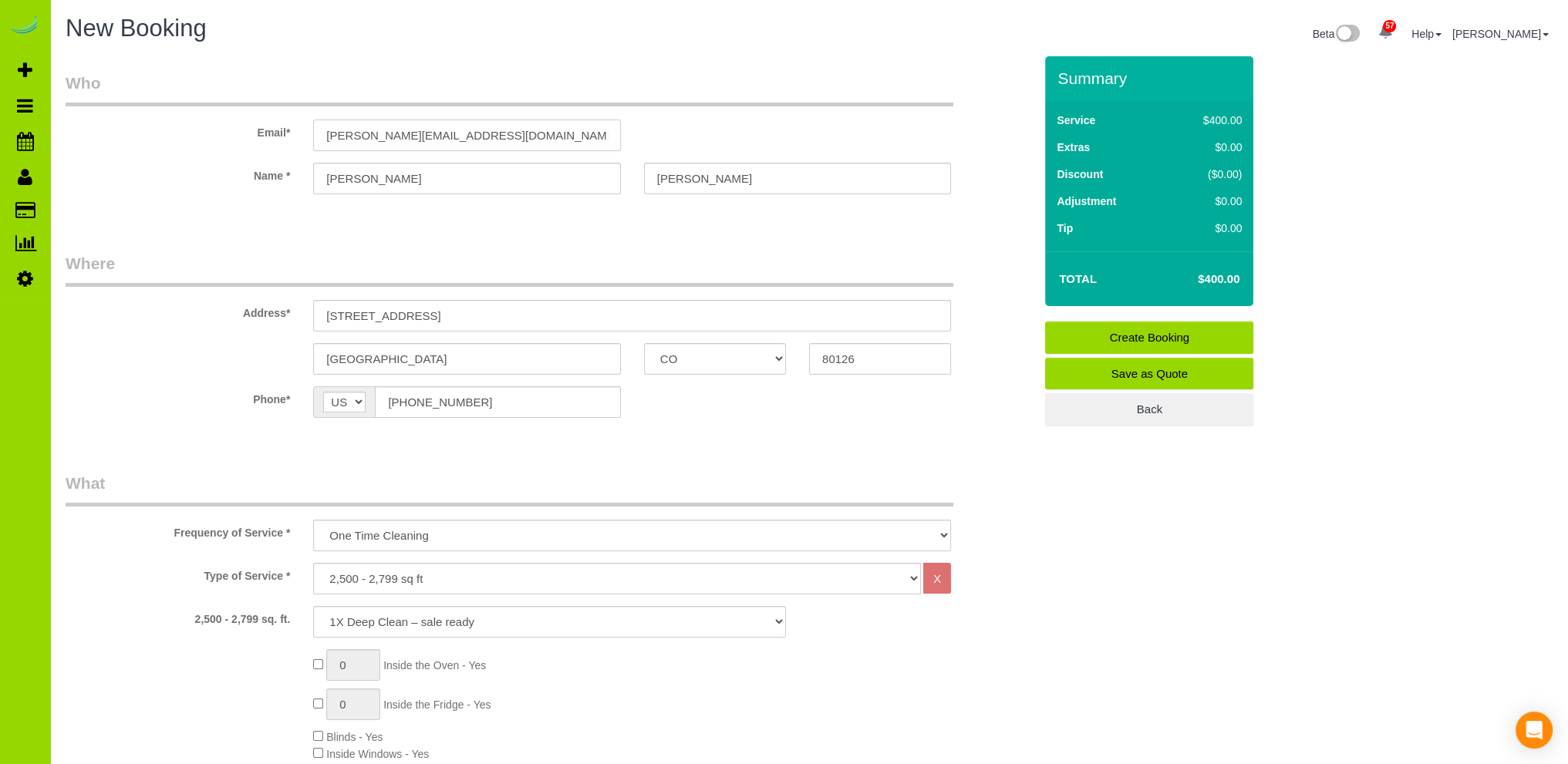
drag, startPoint x: 534, startPoint y: 134, endPoint x: 170, endPoint y: 138, distance: 364.0
click at [170, 138] on div "Email* [PERSON_NAME][EMAIL_ADDRESS][DOMAIN_NAME]" at bounding box center [549, 111] width 991 height 80
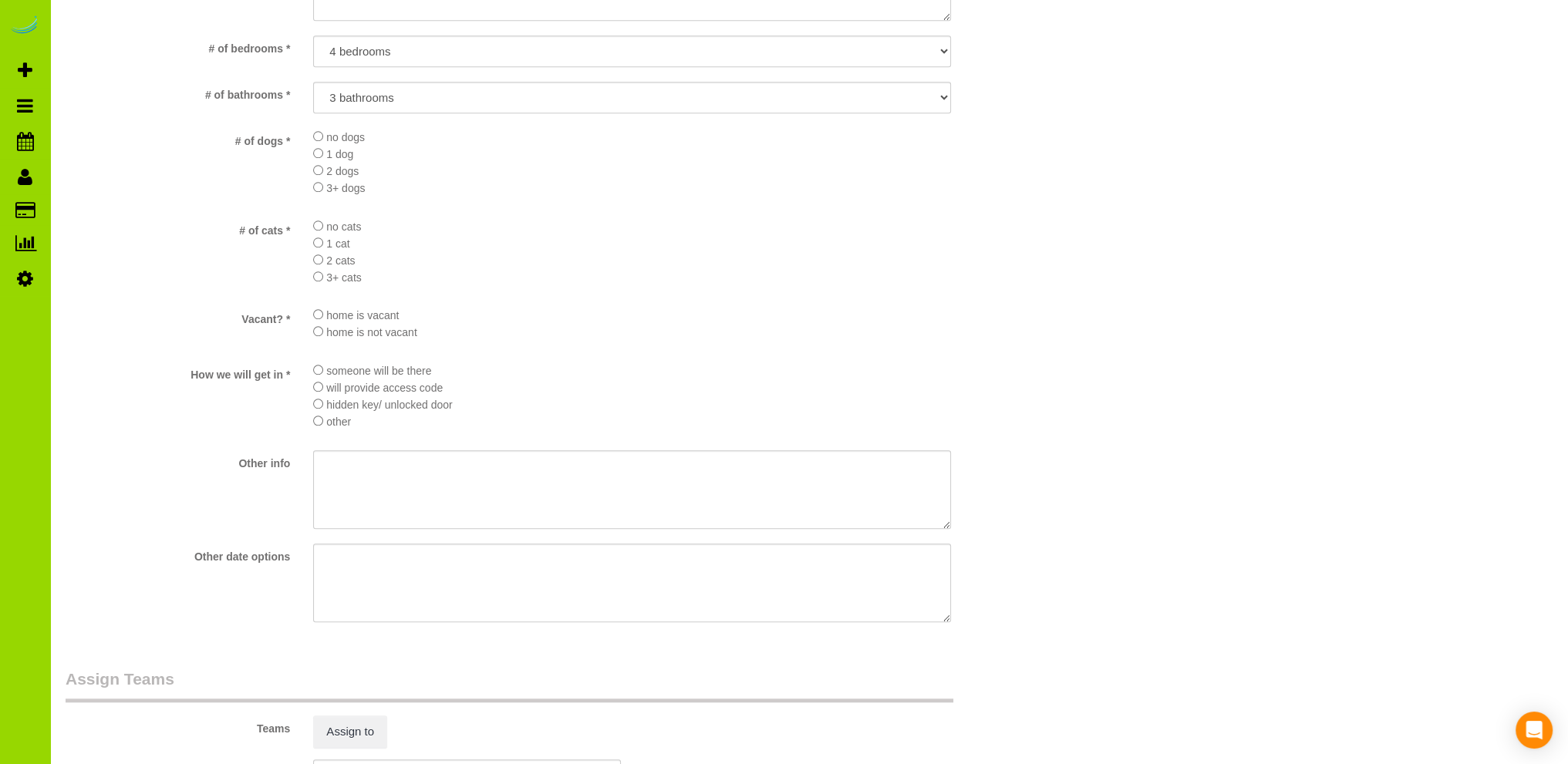
scroll to position [2165, 0]
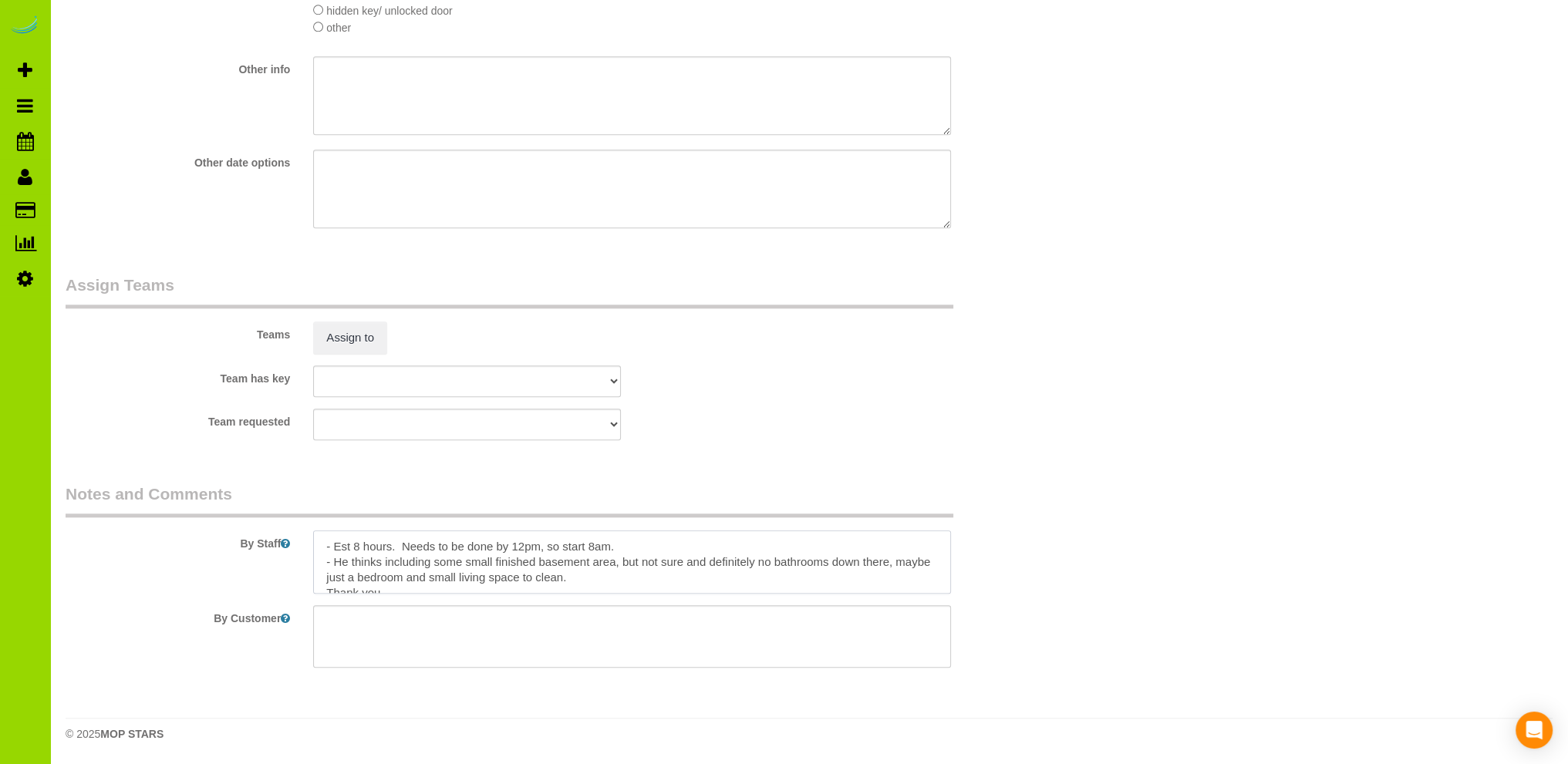
click at [637, 543] on textarea at bounding box center [631, 562] width 638 height 63
paste textarea "[PERSON_NAME][EMAIL_ADDRESS][DOMAIN_NAME]"
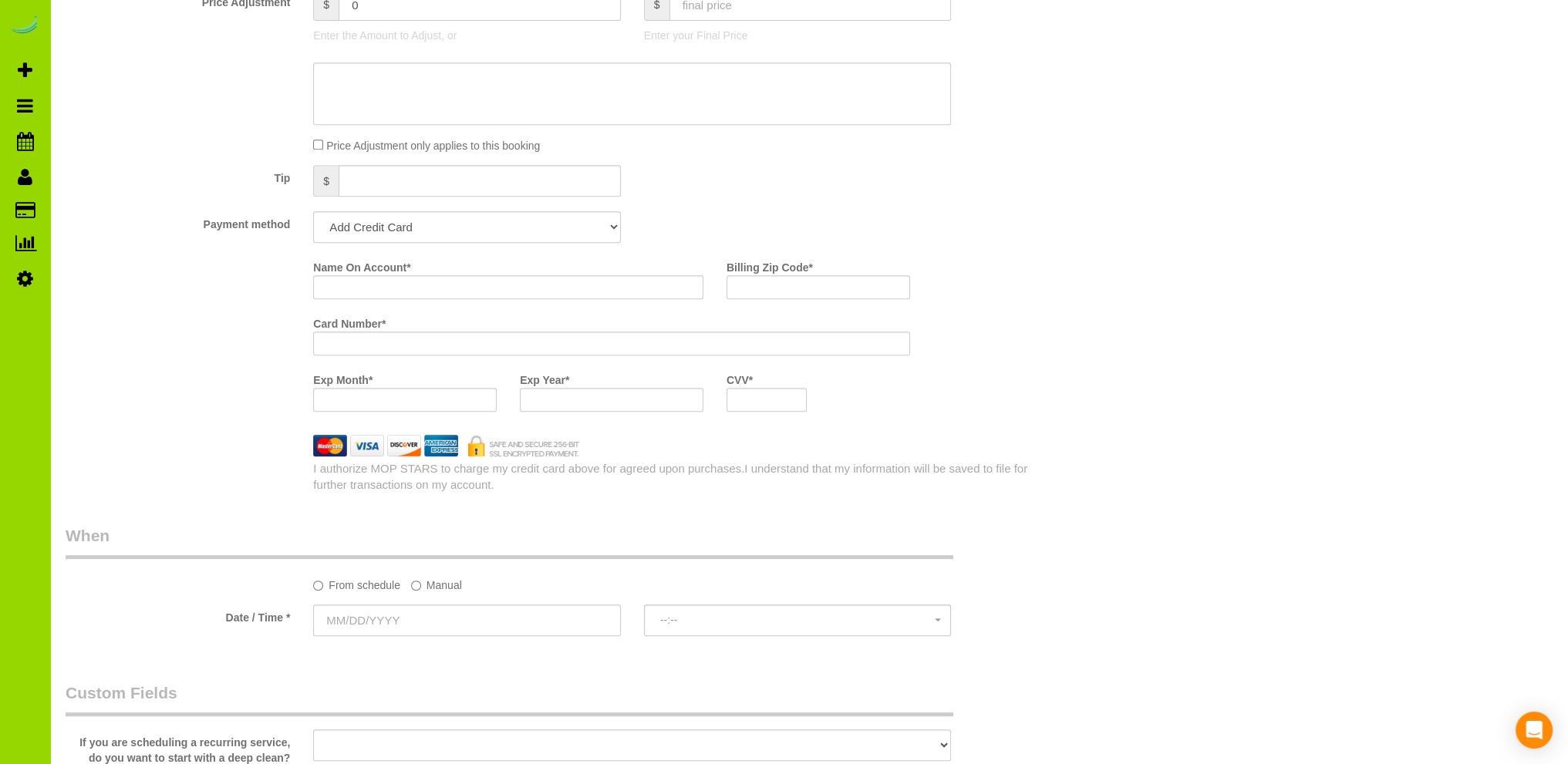
scroll to position [0, 0]
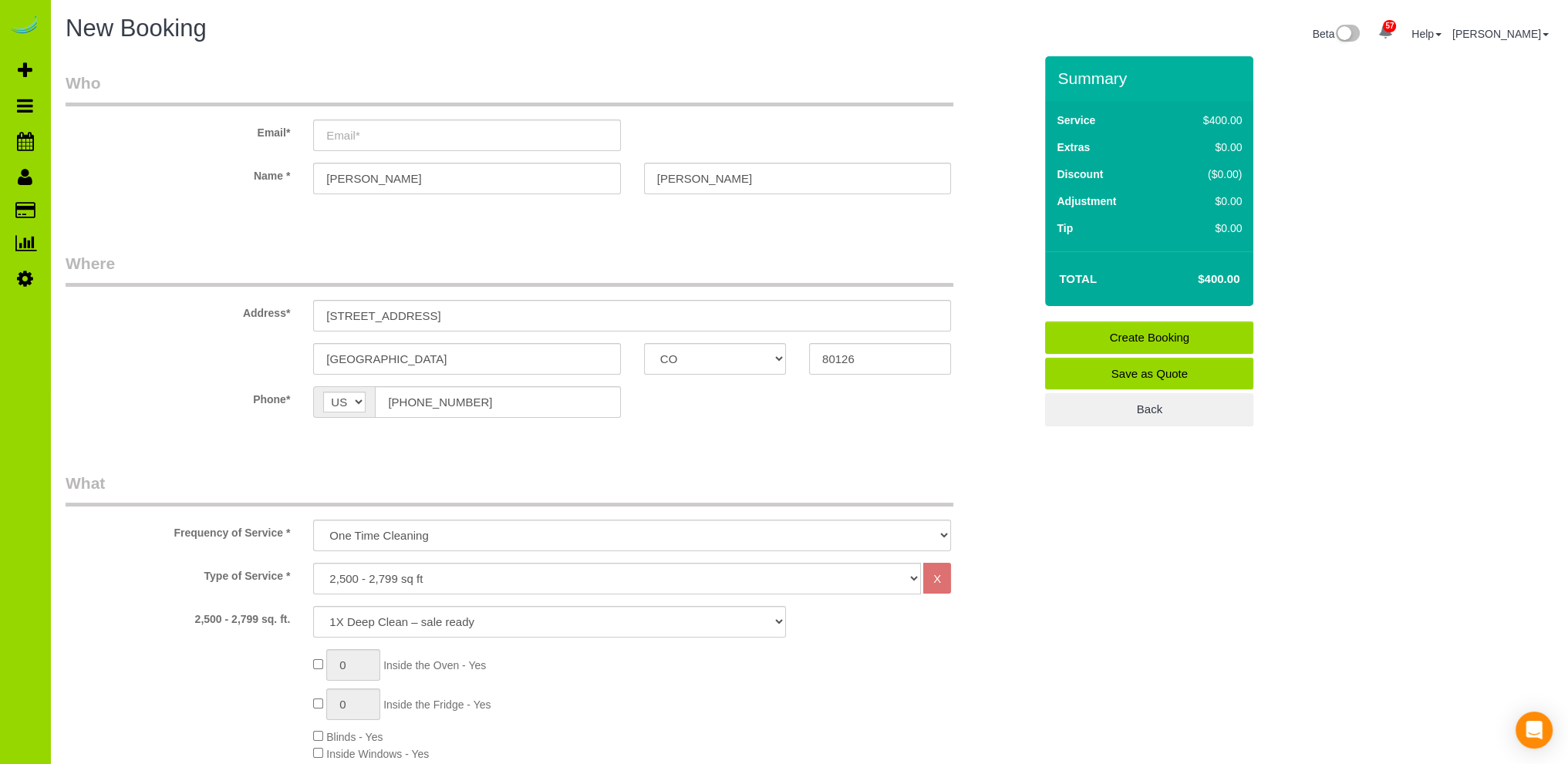
type textarea "- Est 8 hours. Needs to be done by 12pm, so start 8am. [PERSON_NAME][EMAIL_ADDR…"
click at [411, 131] on input "email" at bounding box center [466, 135] width 307 height 32
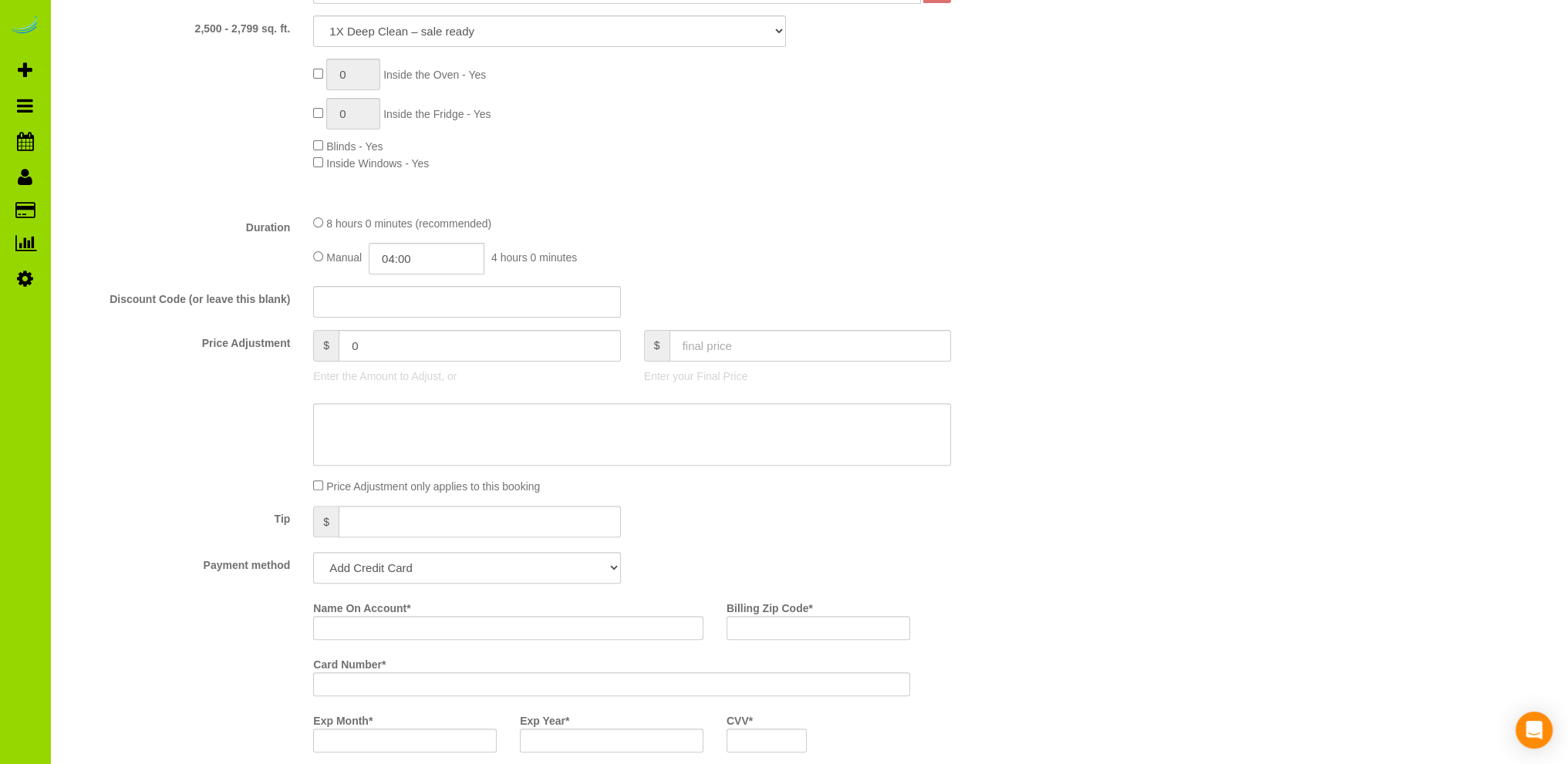
scroll to position [617, 0]
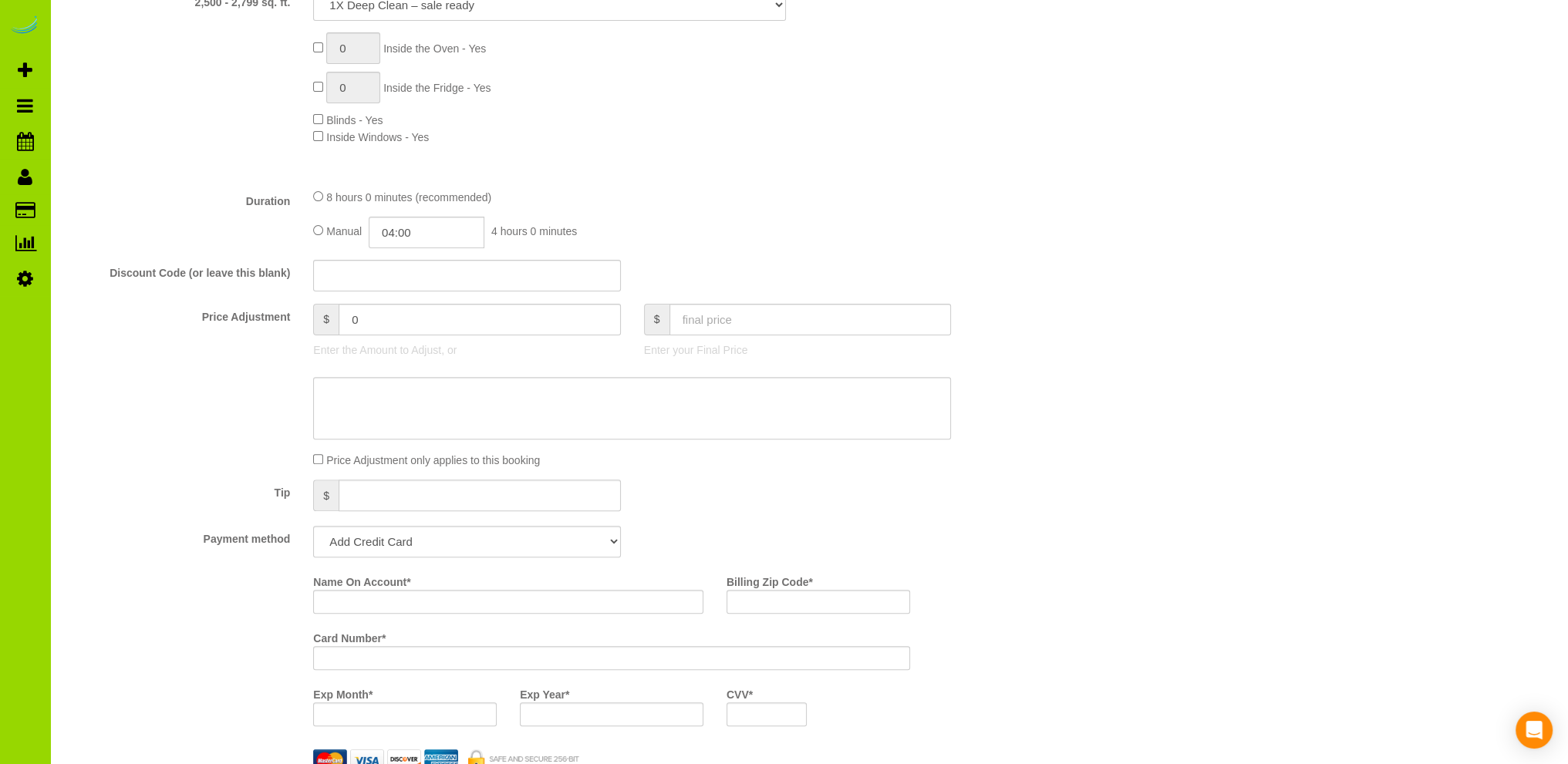
type input "[EMAIL_ADDRESS][DOMAIN_NAME]"
click at [439, 544] on select "Add Credit Card Cash Check Paypal" at bounding box center [466, 542] width 307 height 32
select select "string:cash"
click at [313, 527] on select "Add Credit Card Cash Check Paypal" at bounding box center [466, 542] width 307 height 32
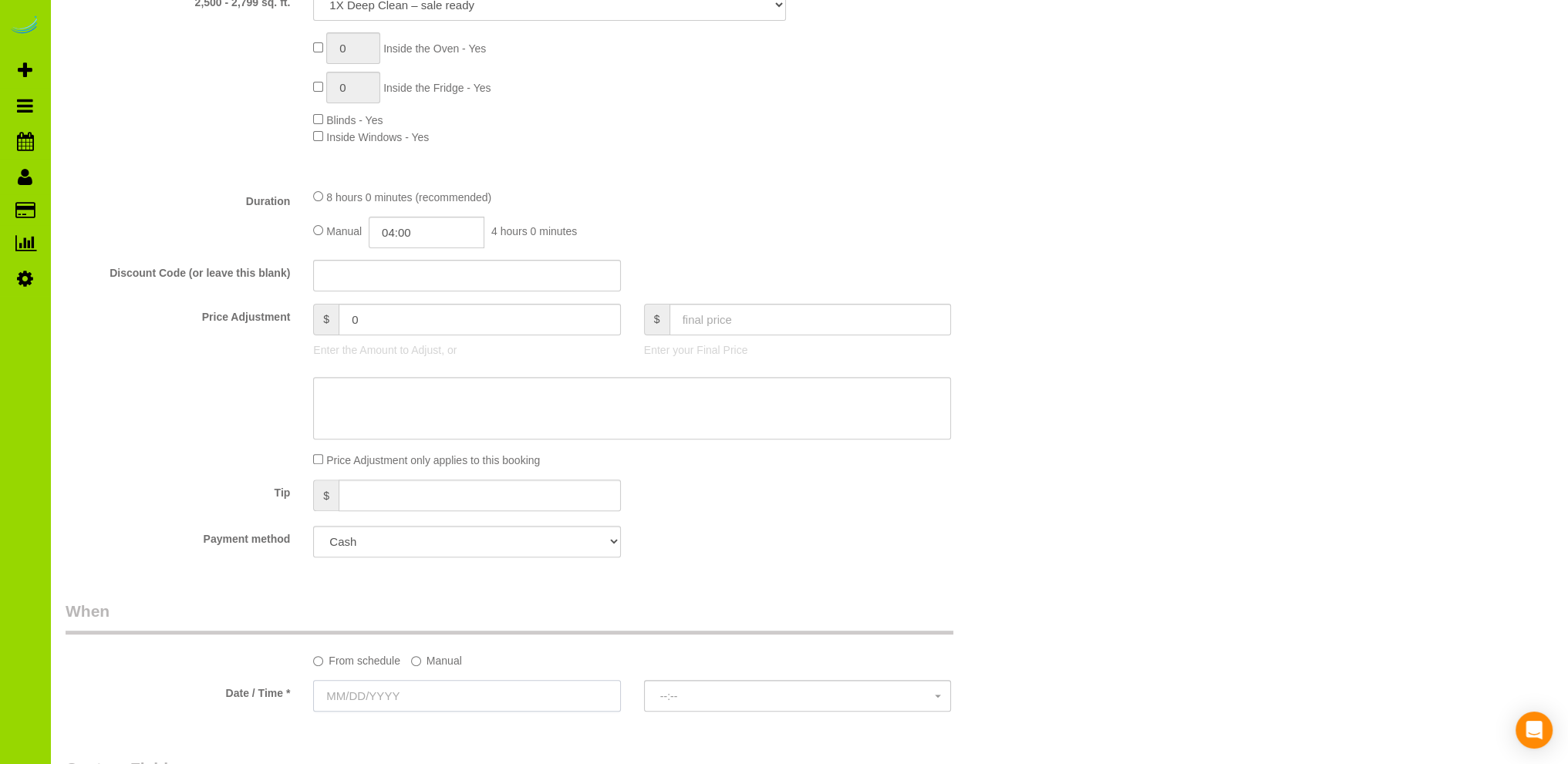
click at [369, 696] on input "text" at bounding box center [466, 696] width 307 height 32
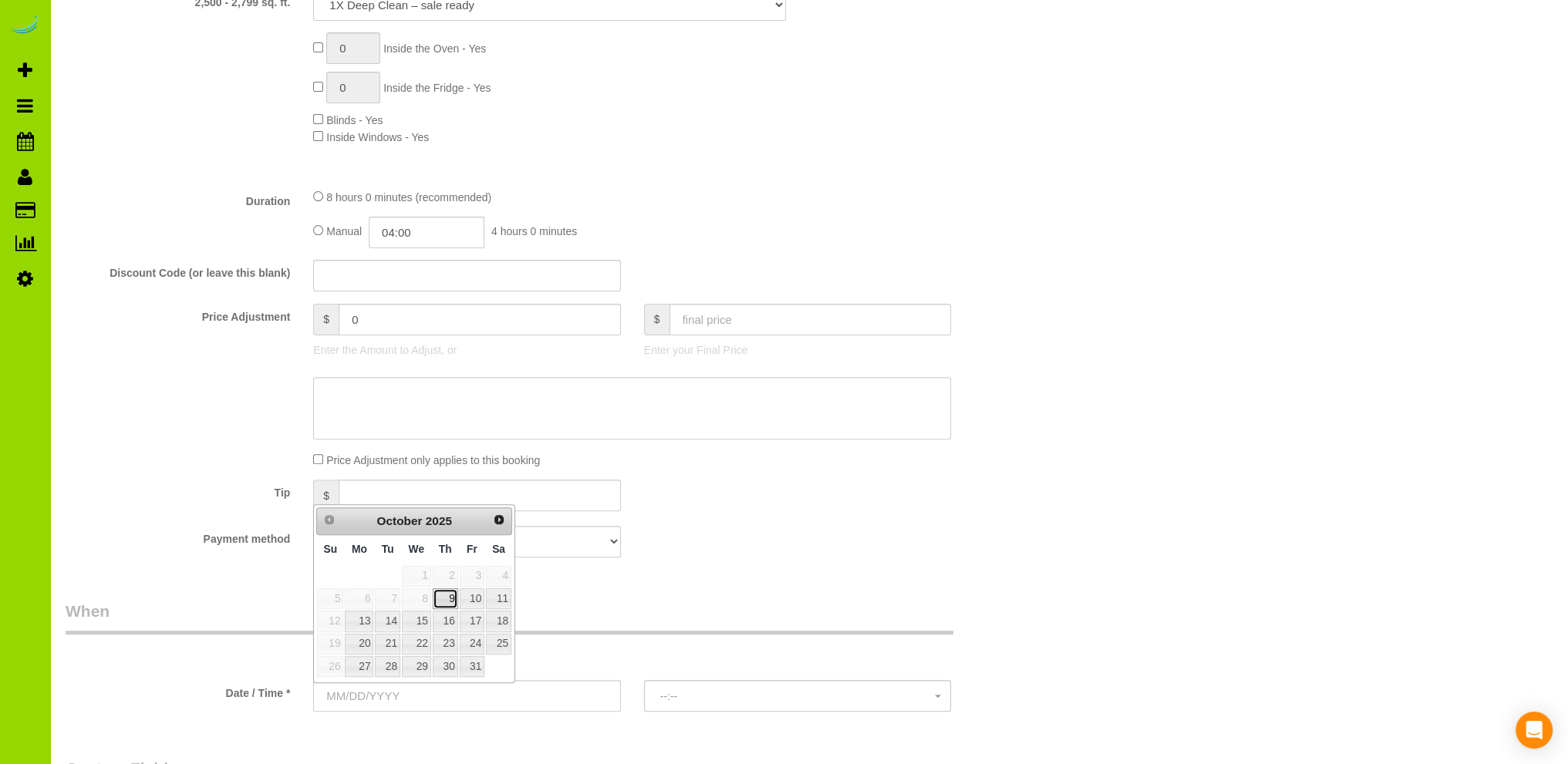
click at [451, 598] on link "9" at bounding box center [445, 598] width 25 height 21
type input "[DATE]"
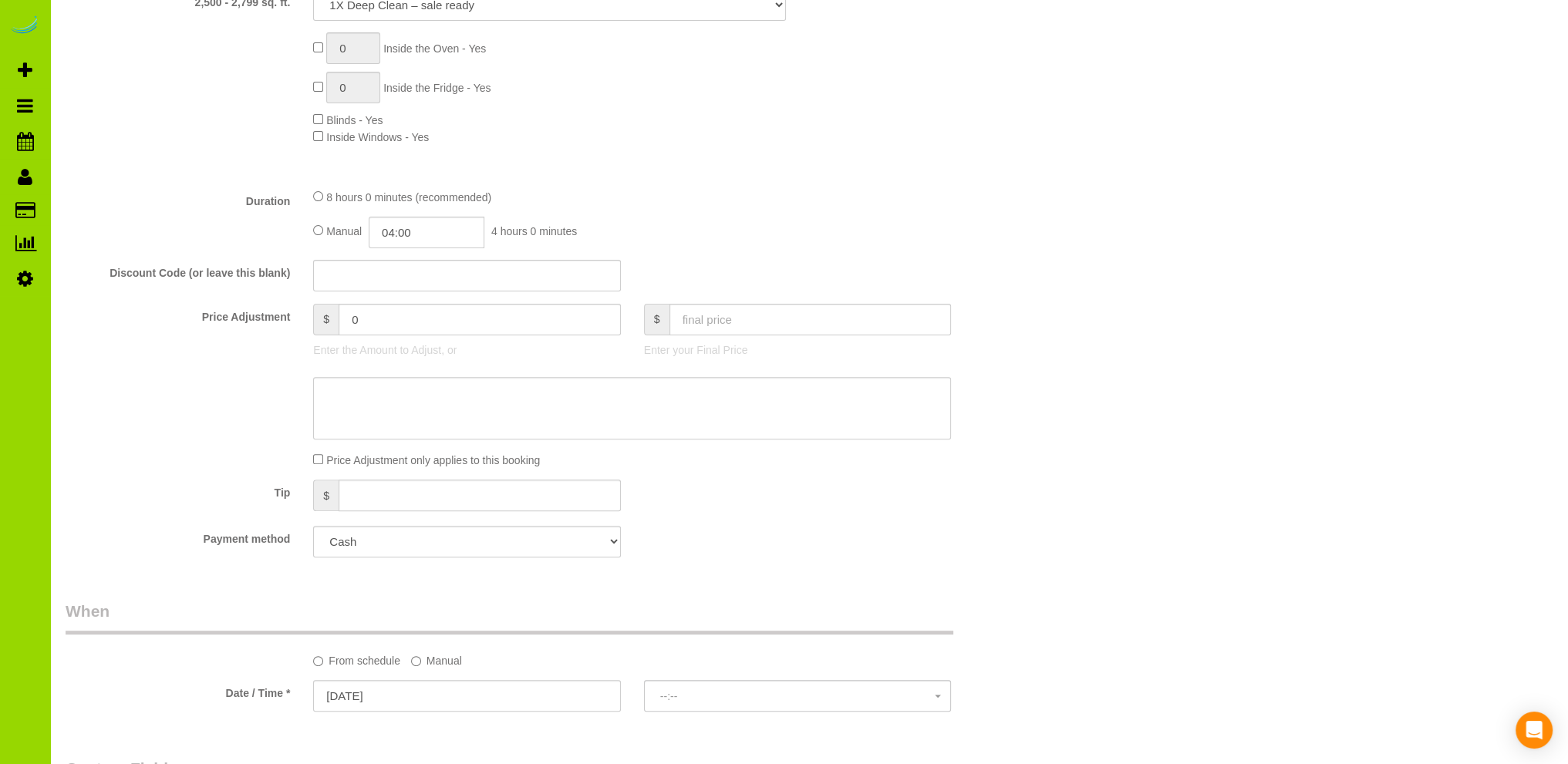
select select "spot1"
click at [678, 700] on span "1:00PM" at bounding box center [797, 696] width 275 height 13
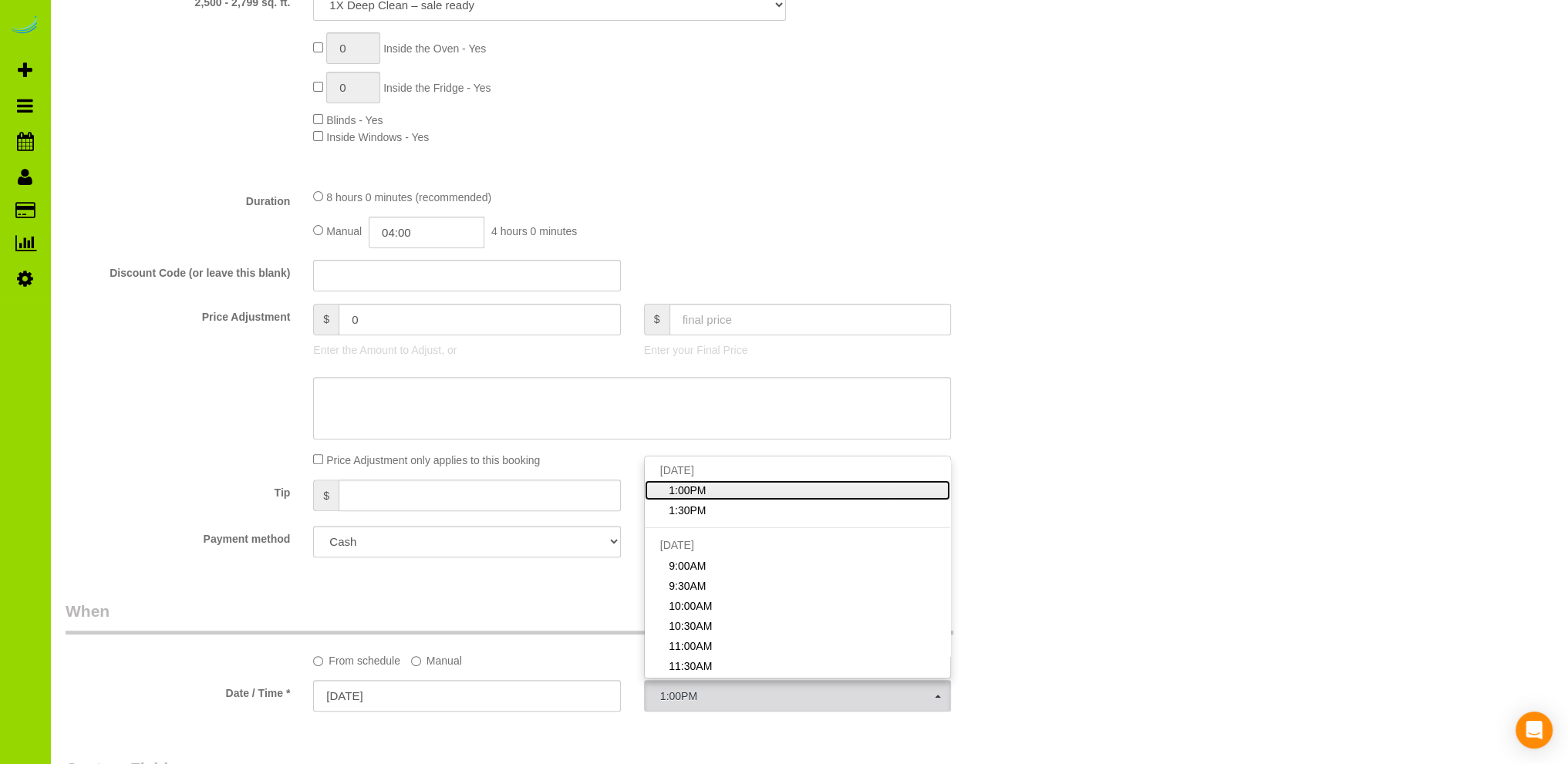
scroll to position [771, 0]
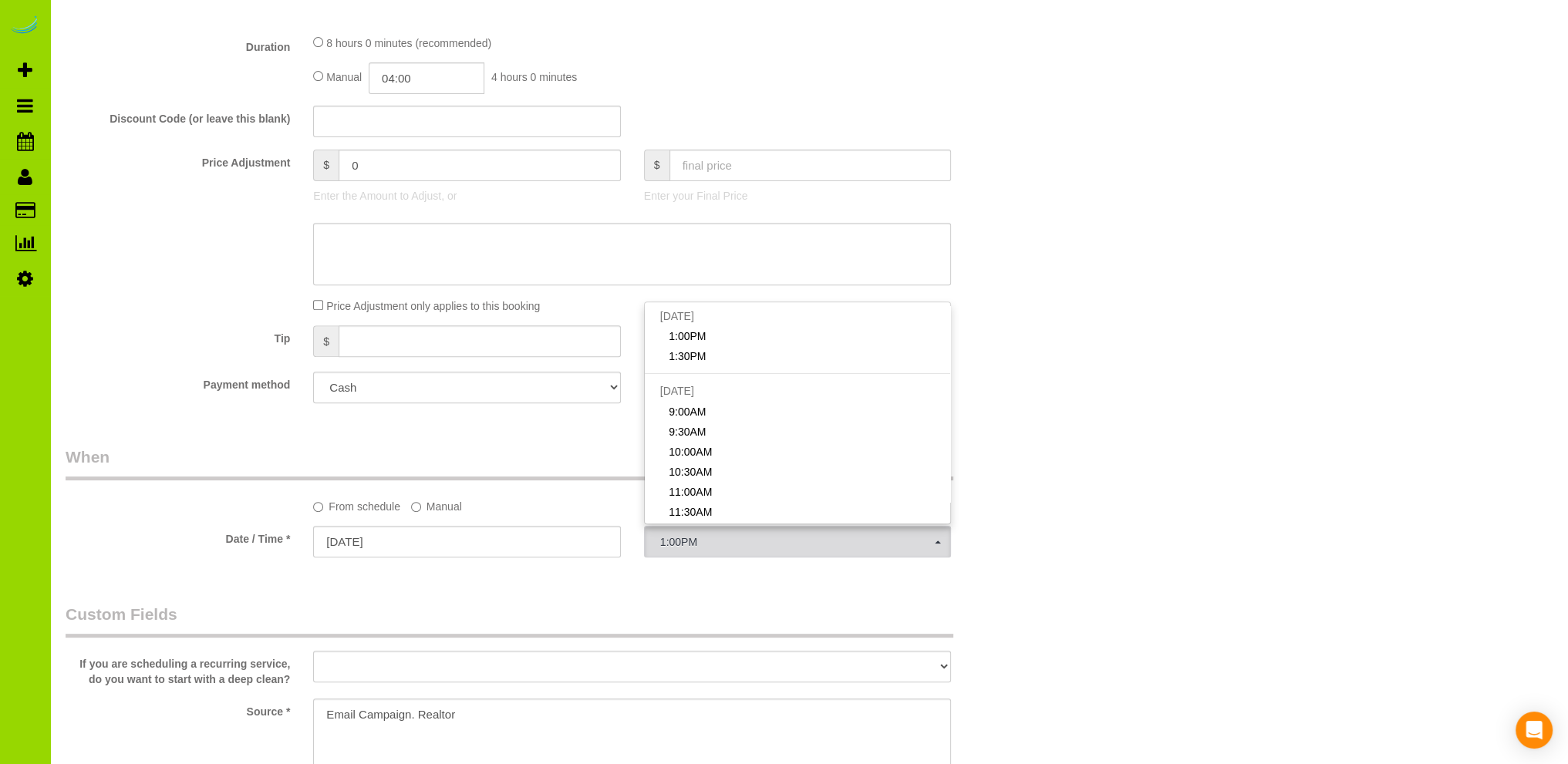
click at [432, 503] on label "Manual" at bounding box center [436, 504] width 51 height 21
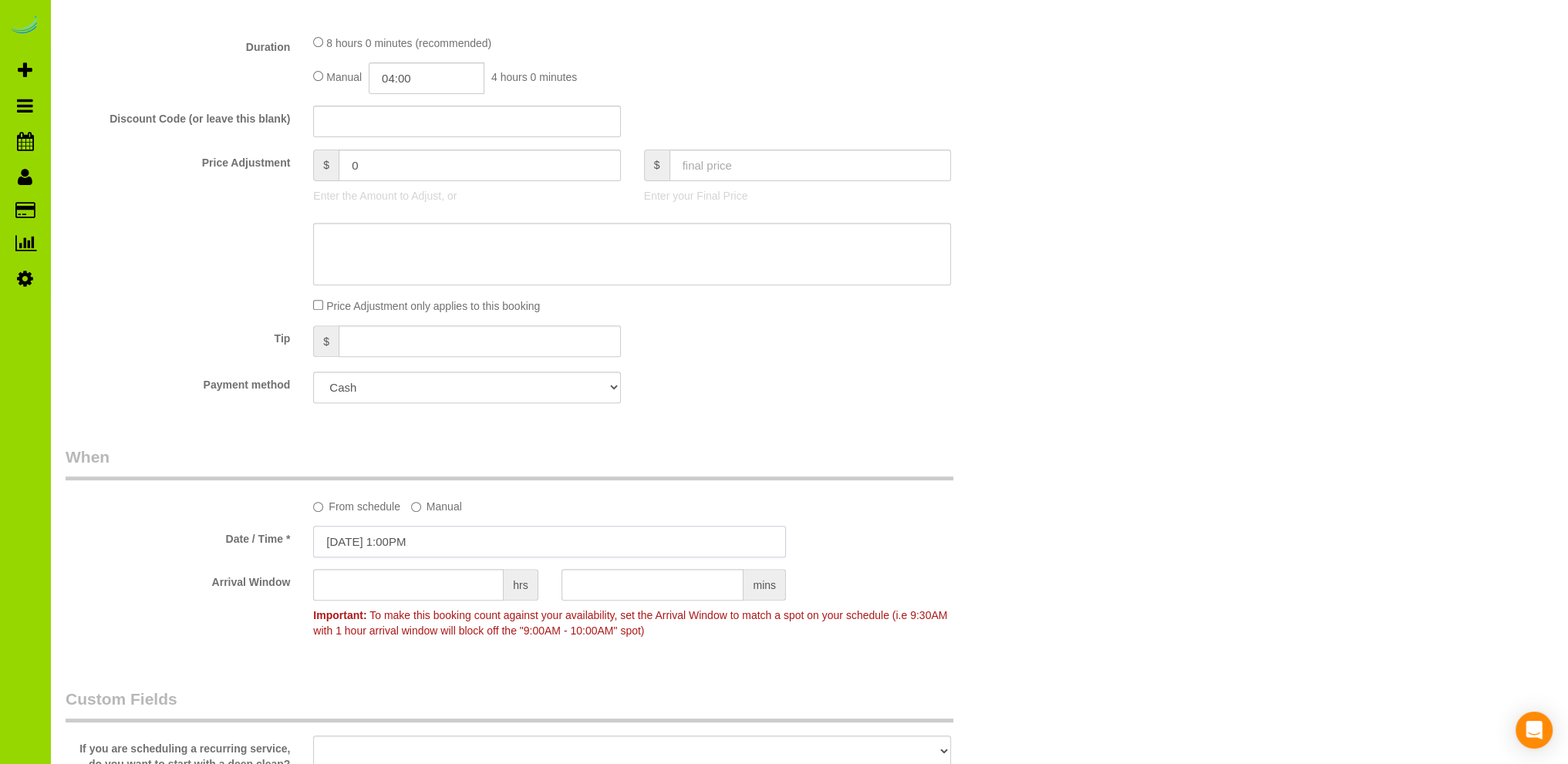
click at [420, 547] on input "[DATE] 1:00PM" at bounding box center [549, 542] width 473 height 32
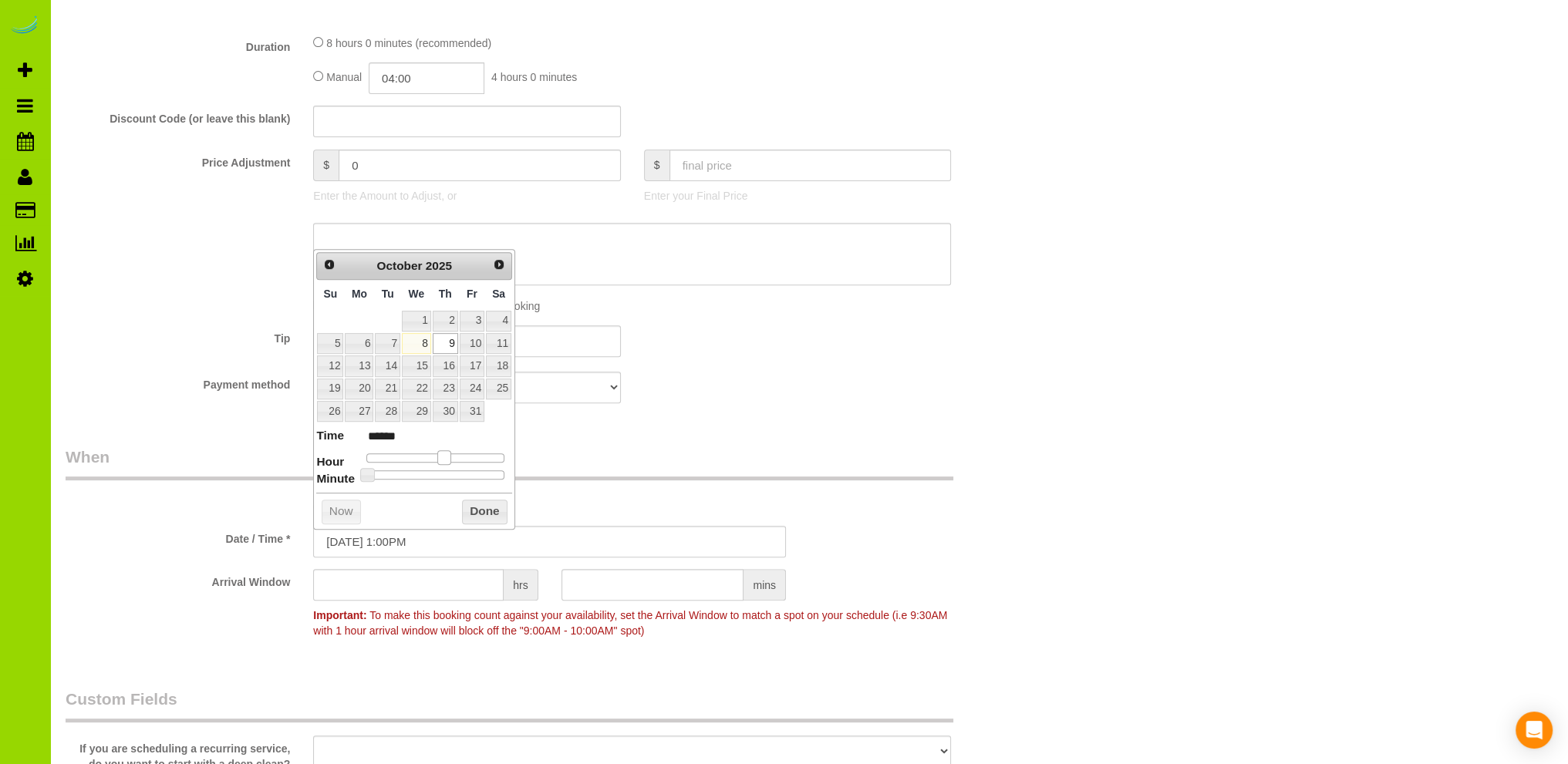
type input "[DATE] 12:00PM"
type input "*******"
type input "[DATE] 11:00AM"
type input "*******"
type input "[DATE] 10:00AM"
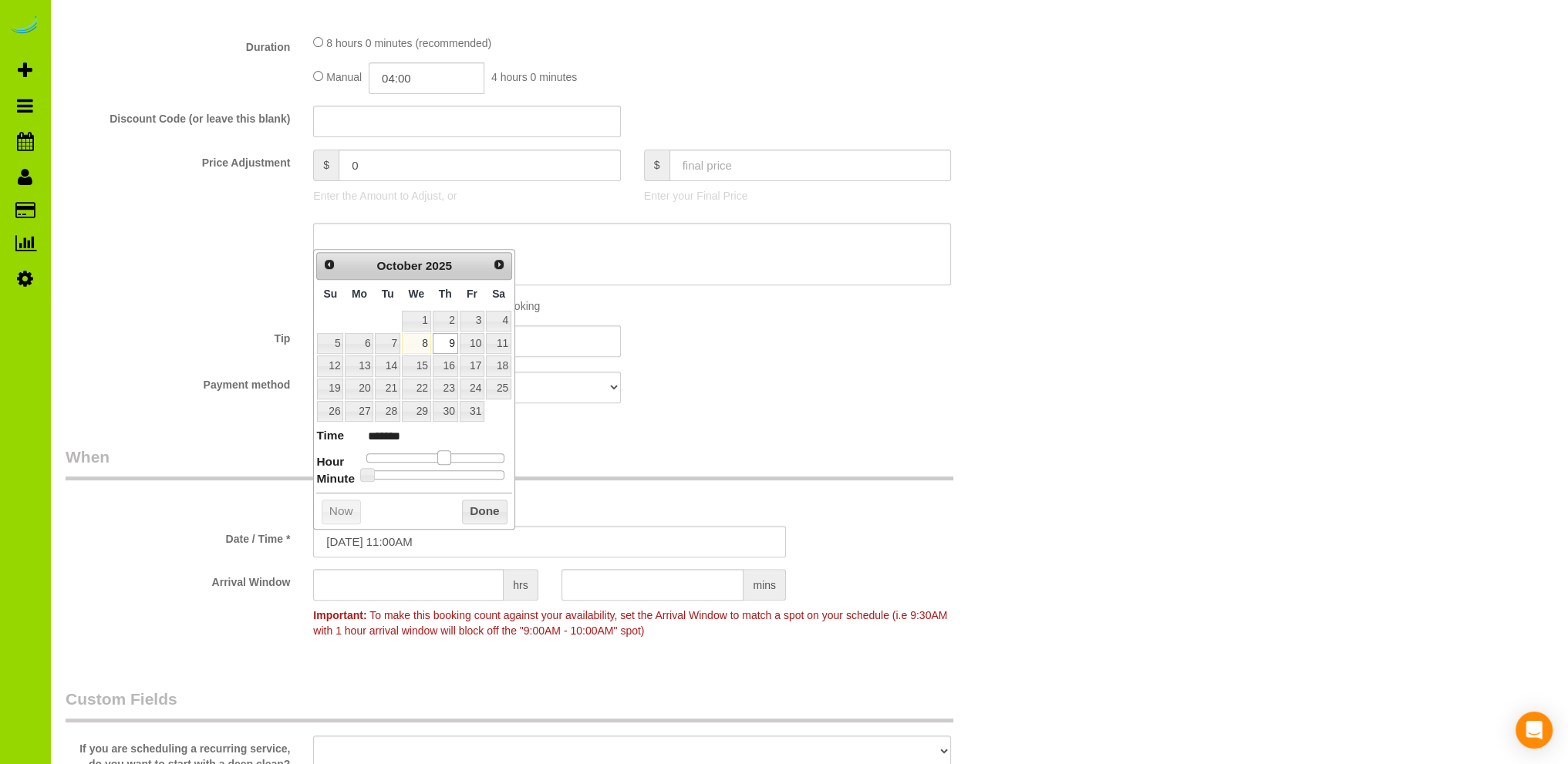
type input "*******"
type input "[DATE] 9:00AM"
type input "******"
type input "[DATE] 8:00AM"
type input "******"
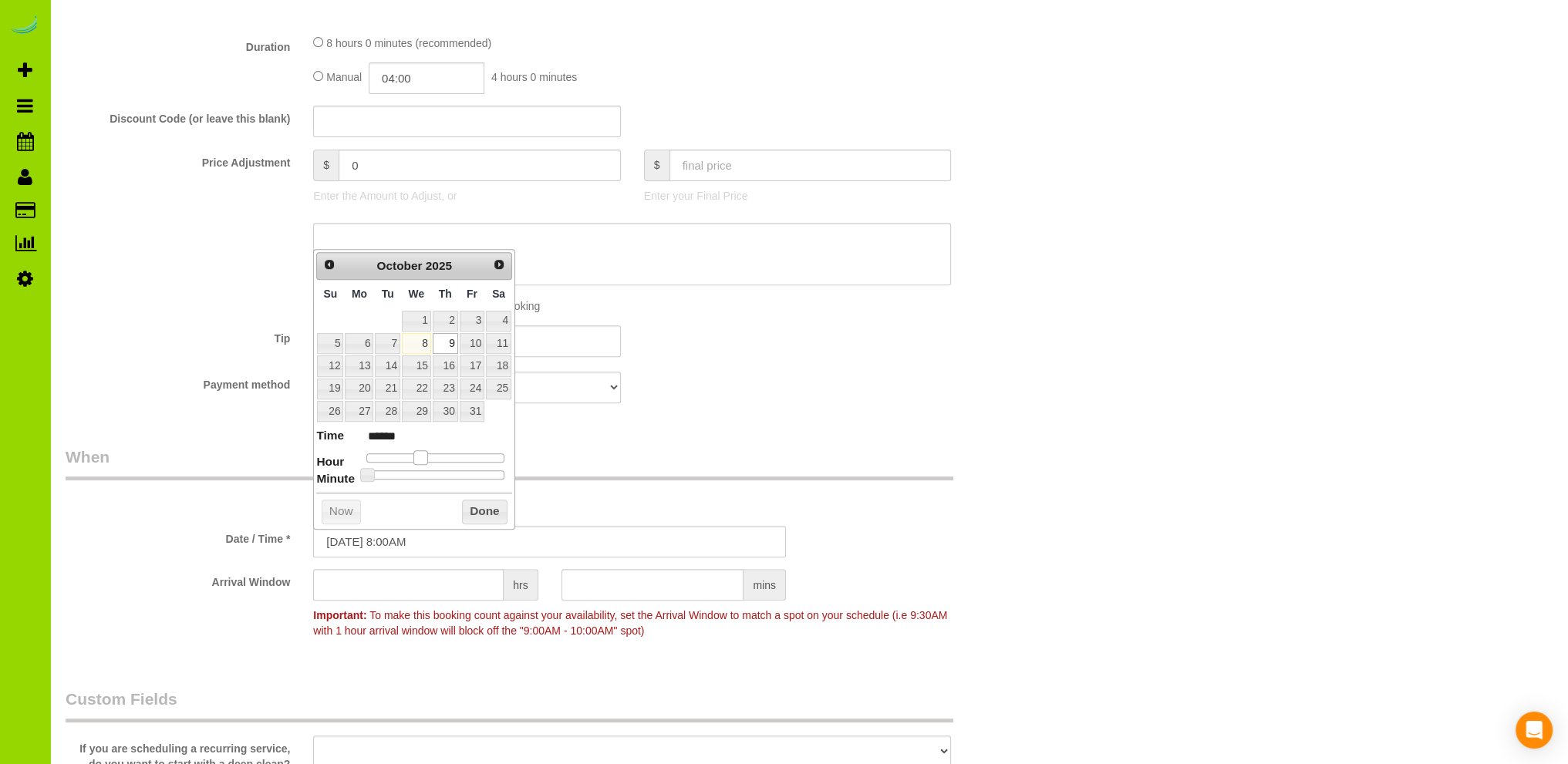
type input "[DATE] 7:00AM"
type input "******"
type input "[DATE] 8:00AM"
type input "******"
drag, startPoint x: 441, startPoint y: 457, endPoint x: 409, endPoint y: 457, distance: 32.0
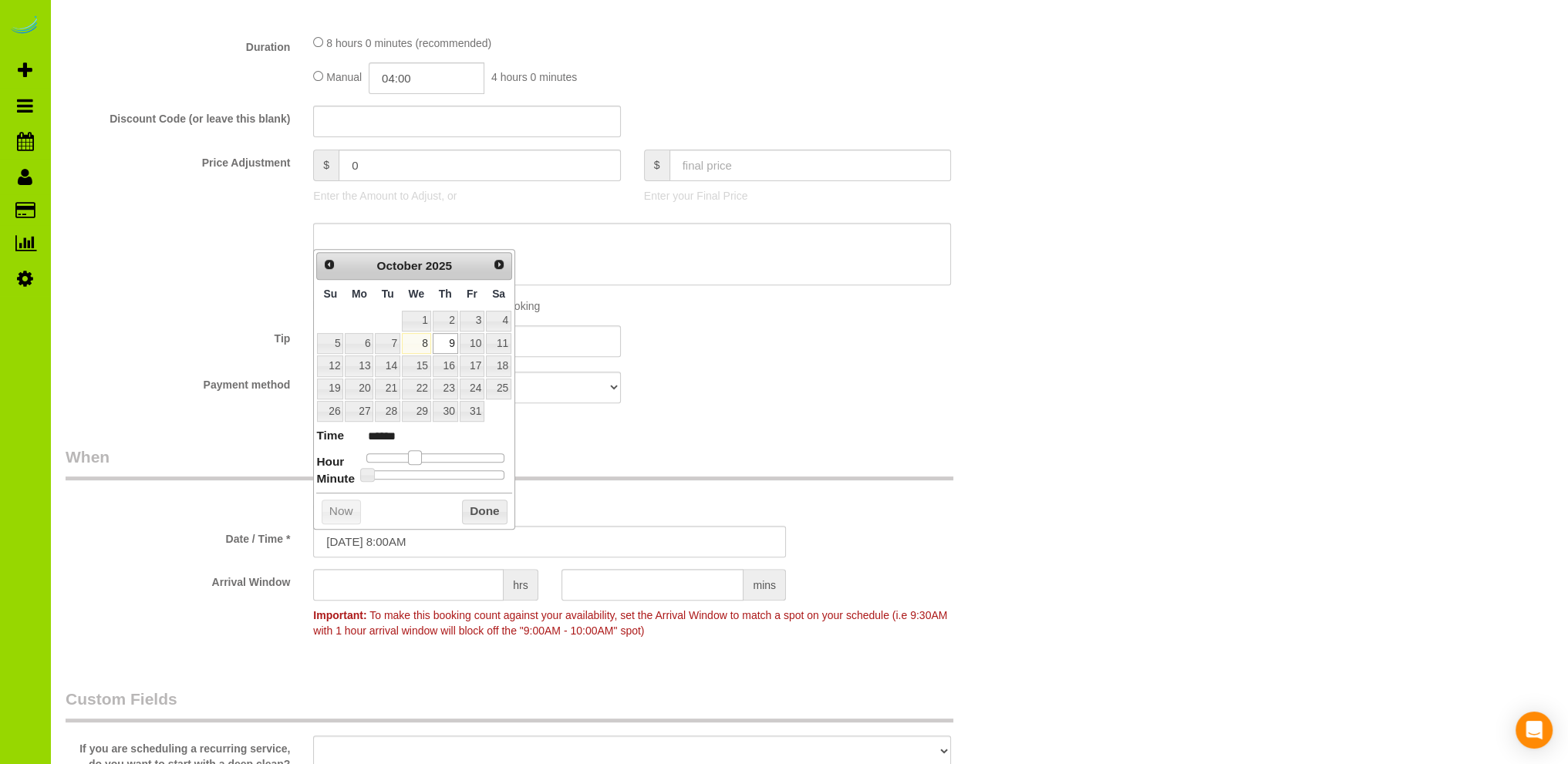
click at [409, 457] on span at bounding box center [414, 457] width 14 height 14
click at [482, 507] on button "Done" at bounding box center [484, 512] width 45 height 25
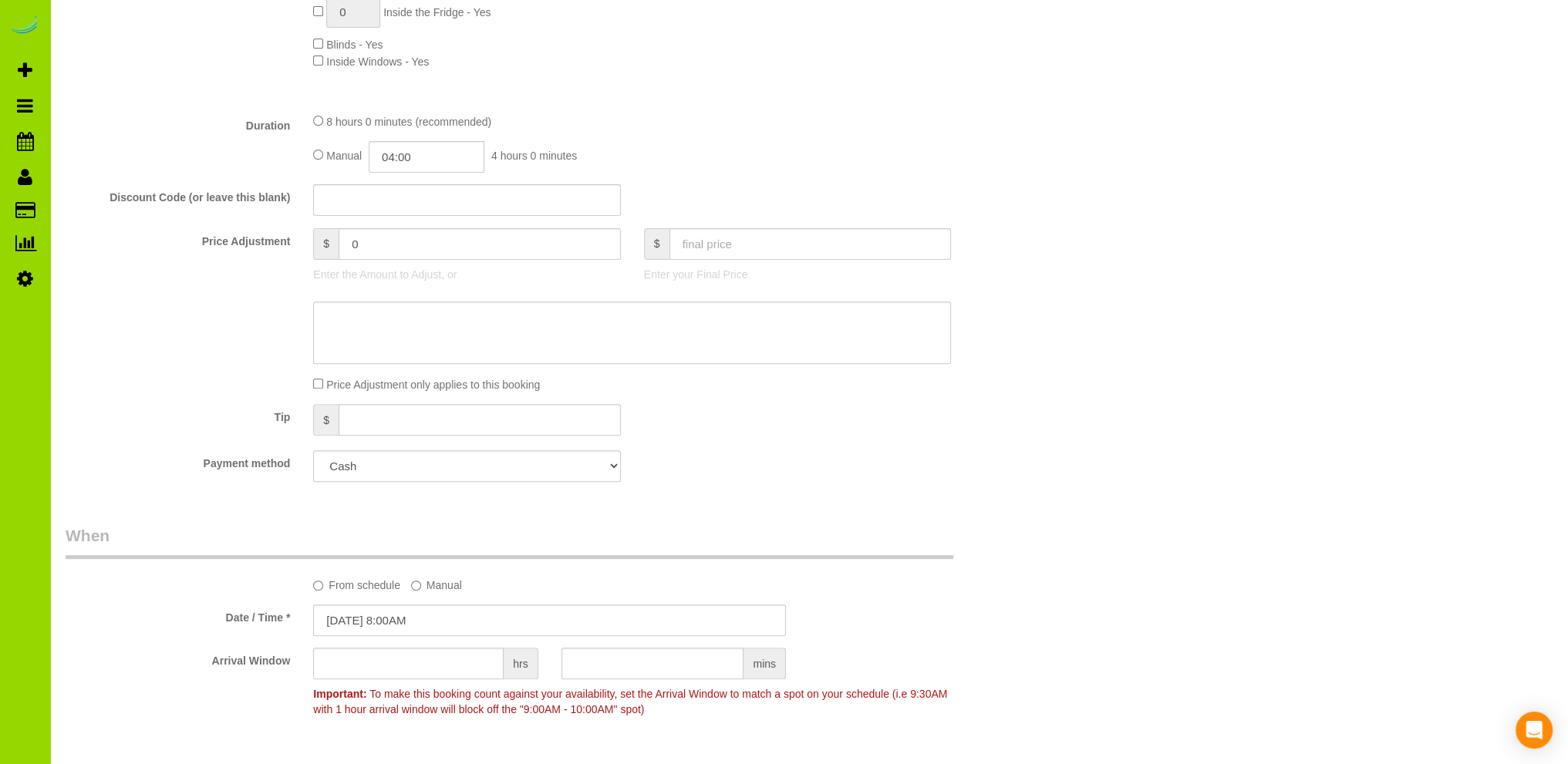
scroll to position [154, 0]
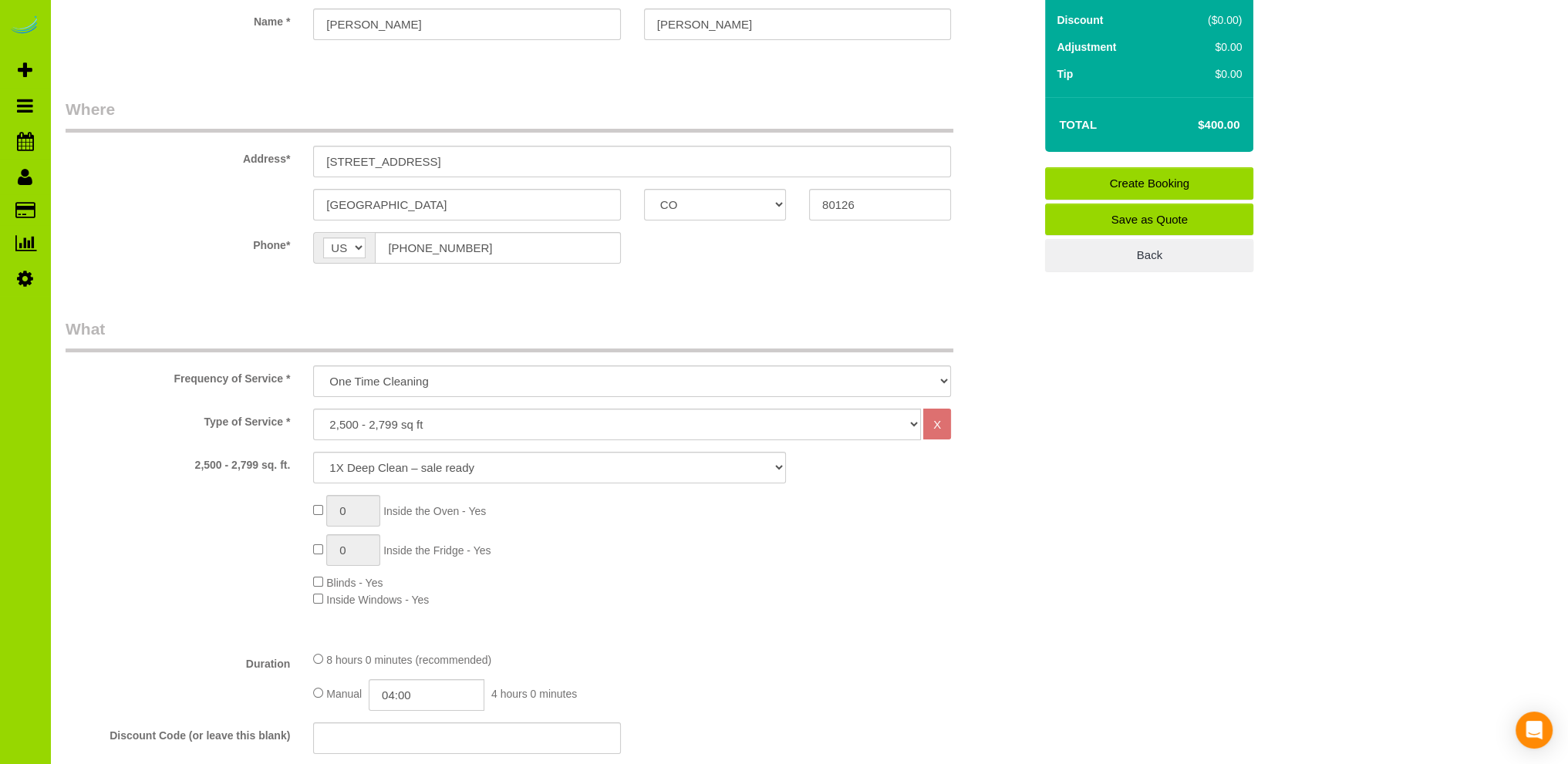
click at [1135, 168] on link "Create Booking" at bounding box center [1149, 183] width 209 height 33
